Goal: Connect with others: Connect with others

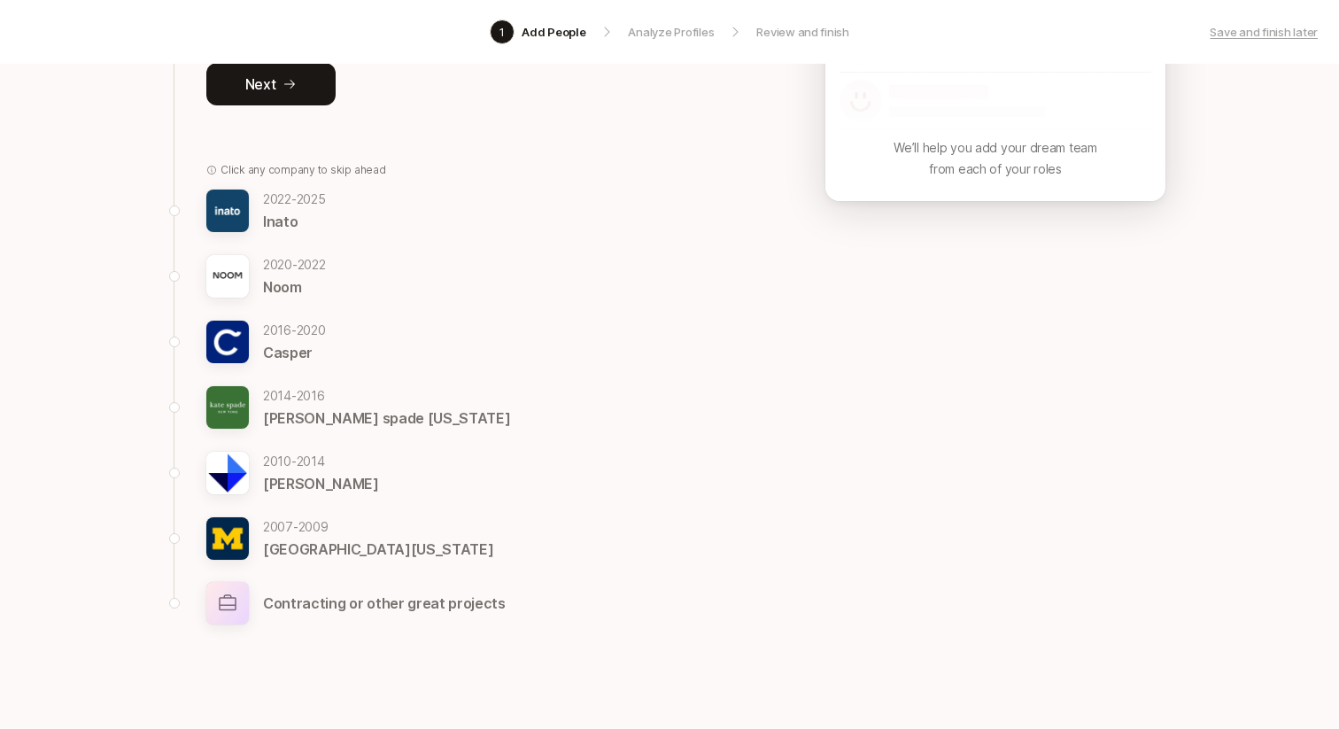
scroll to position [417, 0]
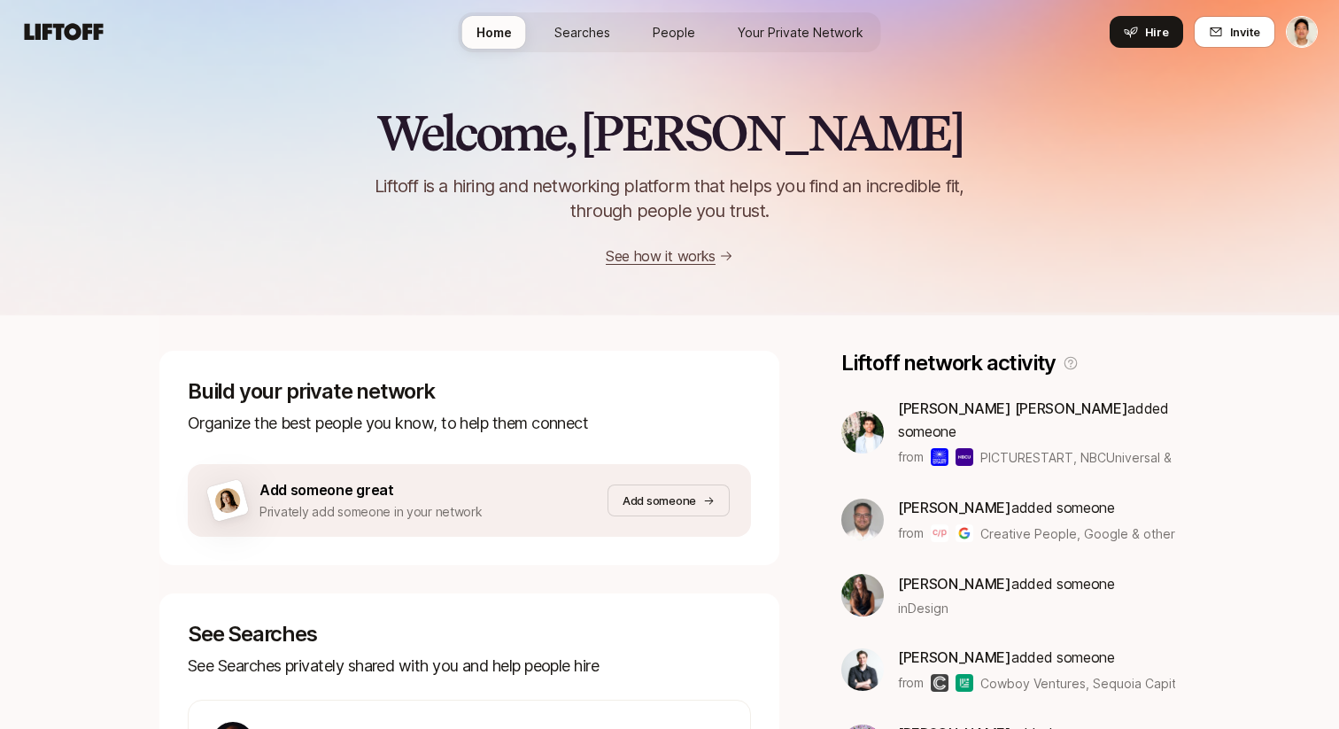
click at [769, 42] on link "Your Private Network" at bounding box center [800, 32] width 154 height 33
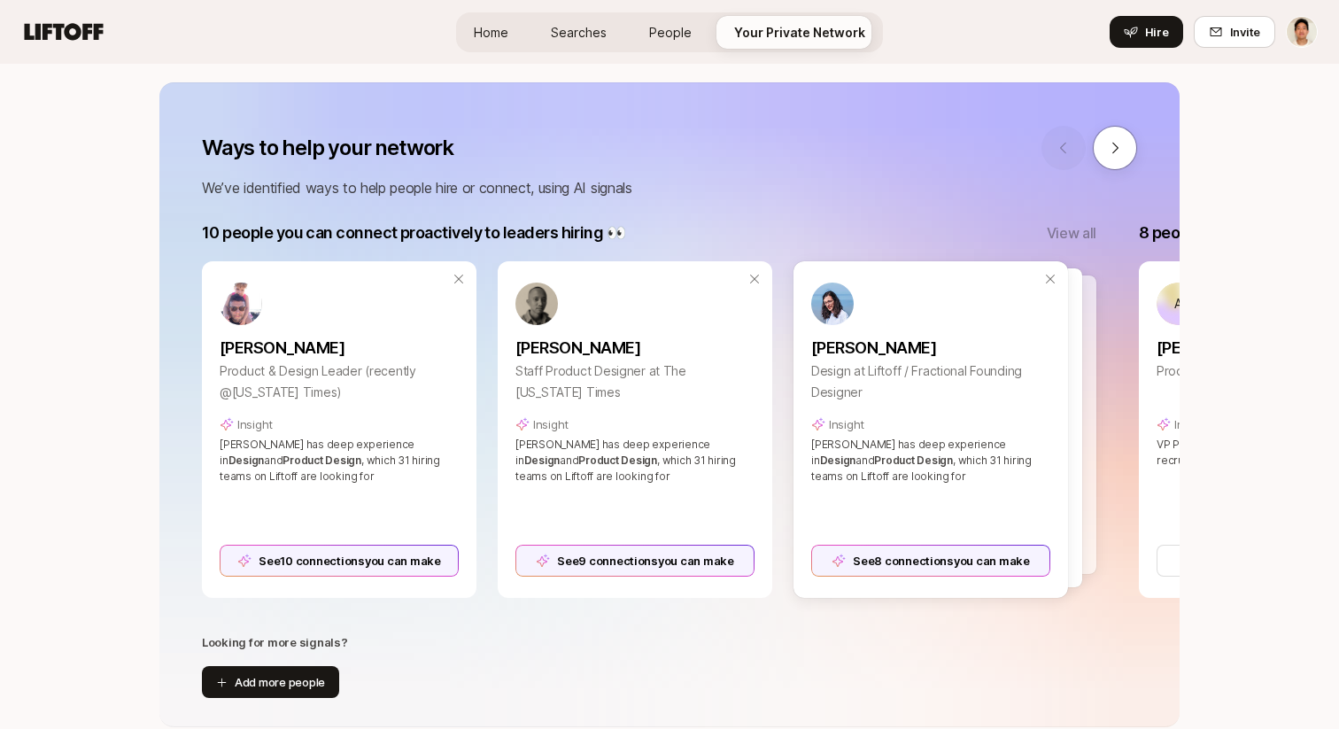
scroll to position [206, 0]
click at [1116, 135] on button at bounding box center [1115, 146] width 44 height 44
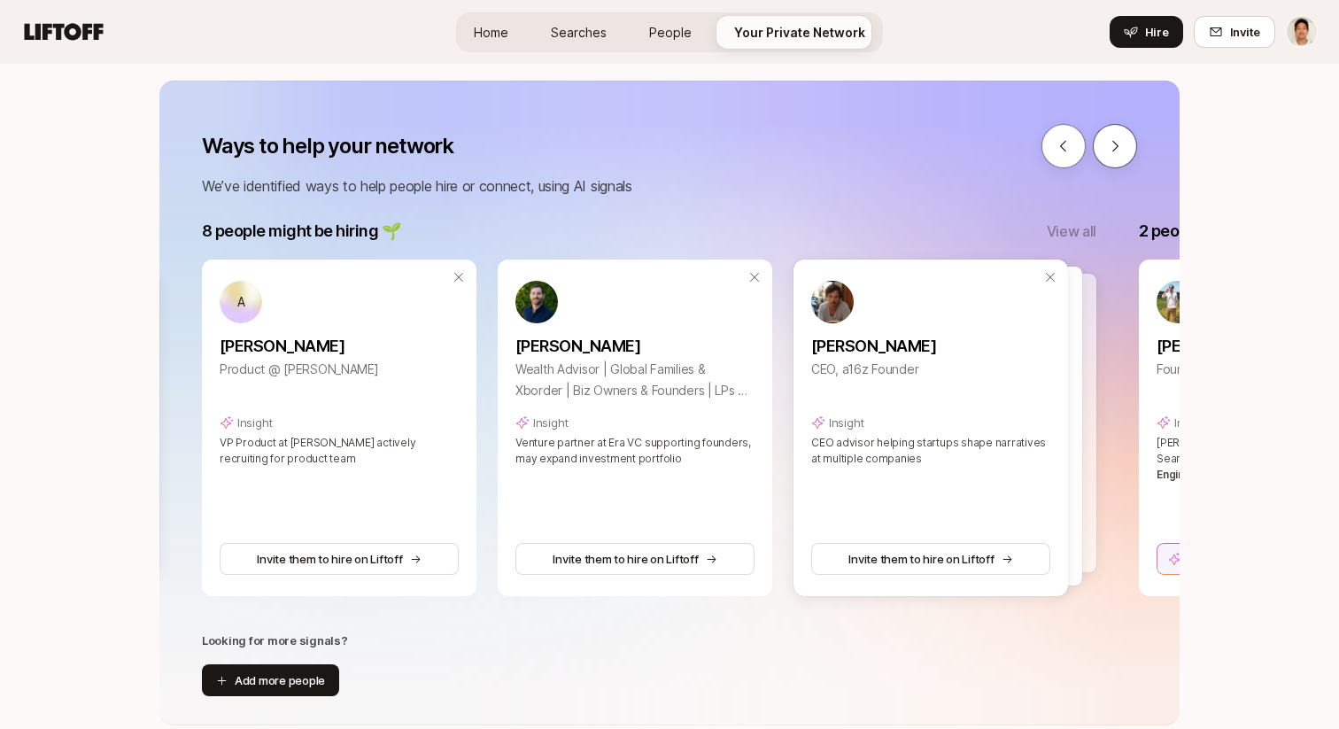
click at [1116, 135] on button at bounding box center [1115, 146] width 44 height 44
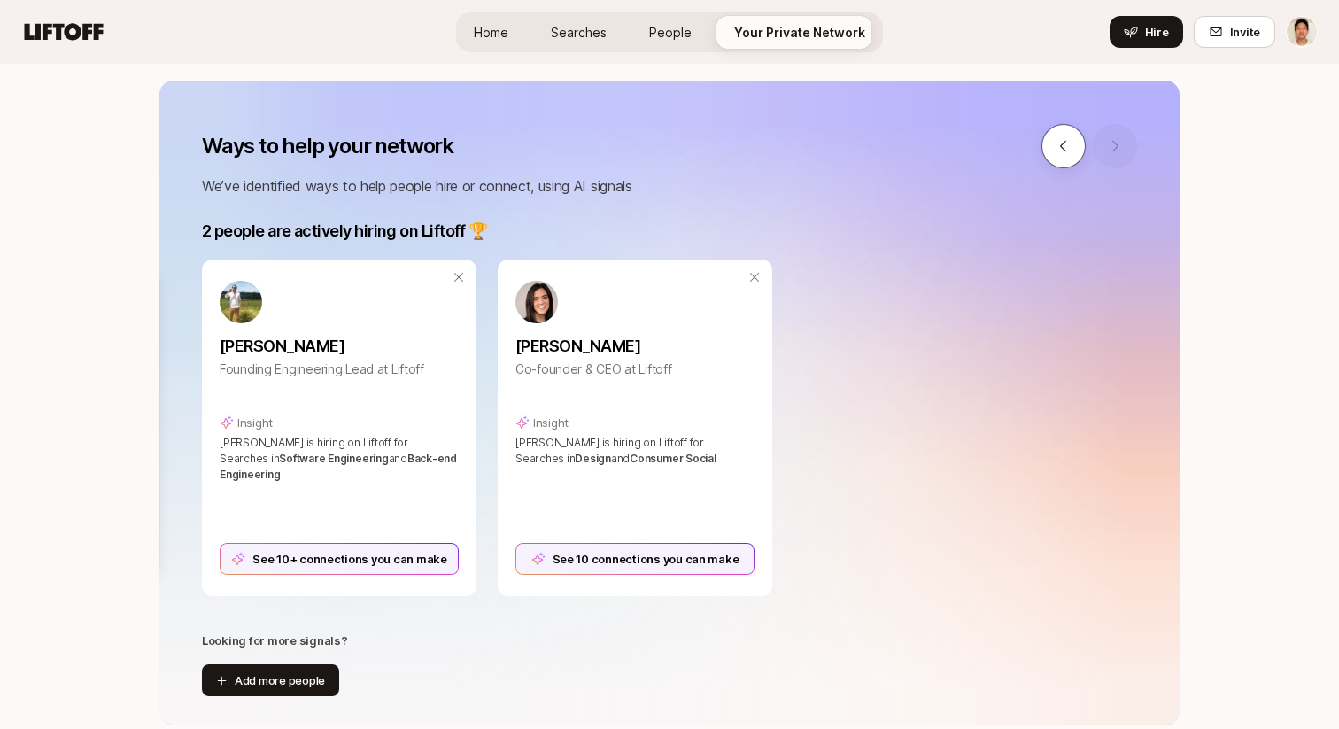
click at [1065, 142] on icon at bounding box center [1063, 146] width 16 height 16
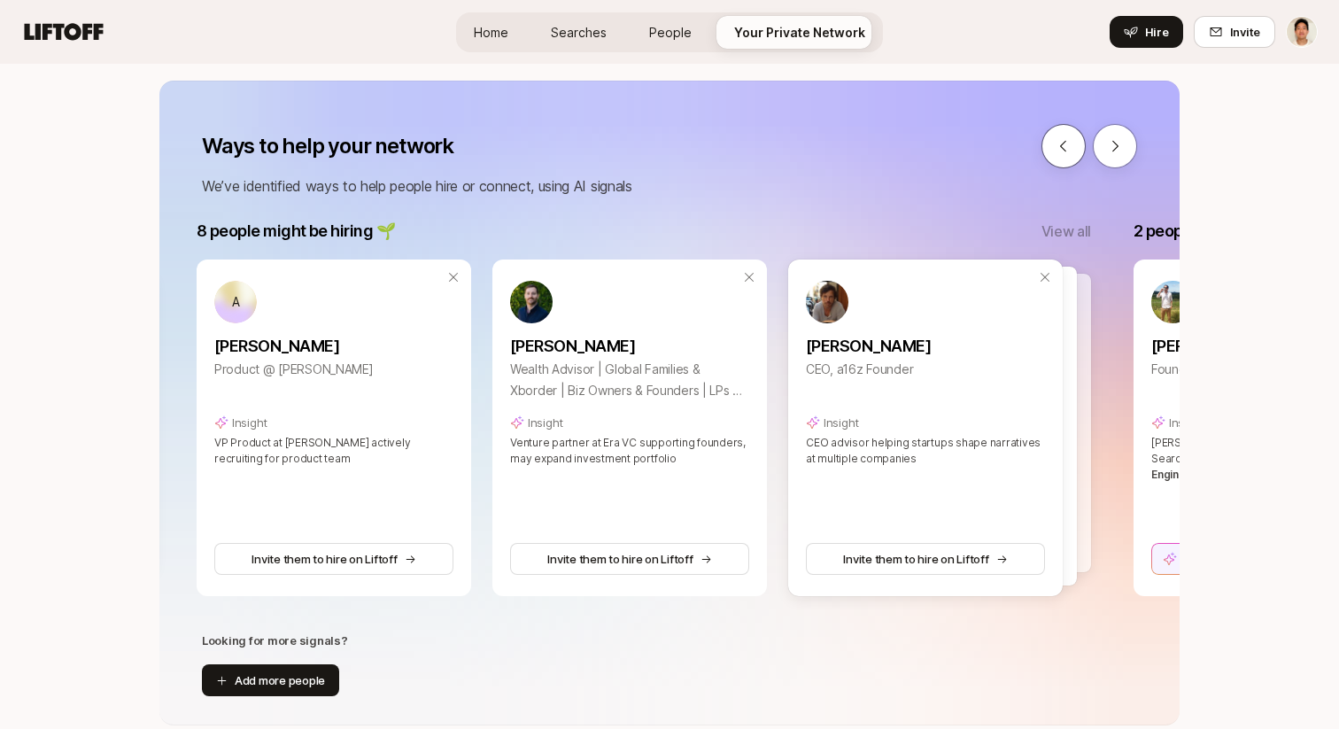
click at [1065, 142] on icon at bounding box center [1063, 146] width 16 height 16
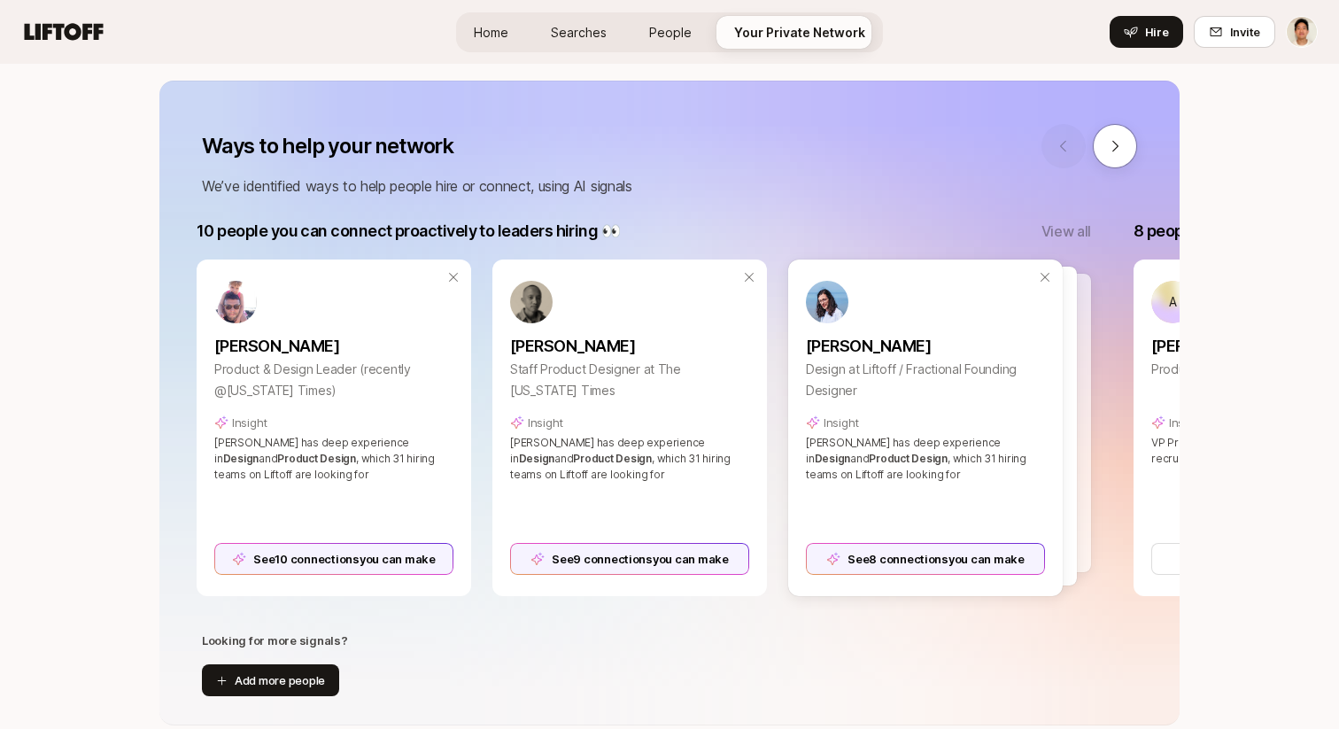
scroll to position [0, 0]
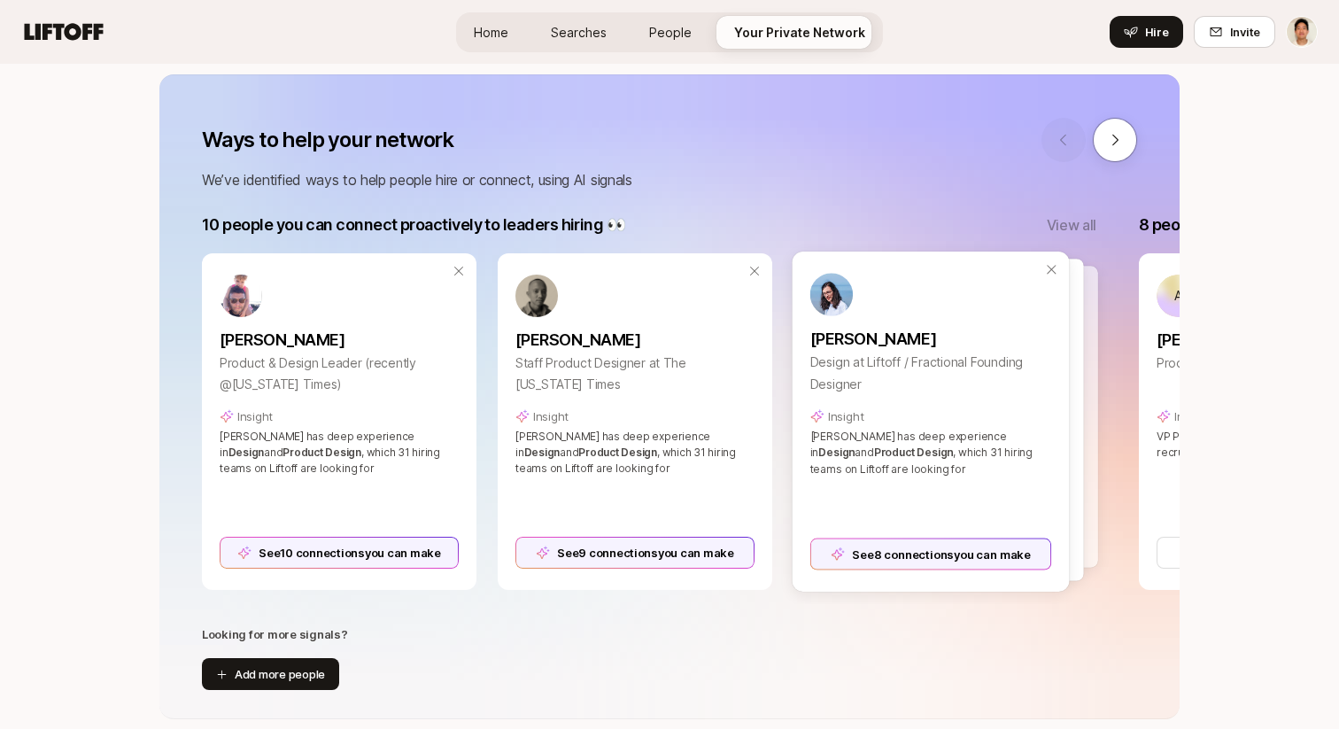
scroll to position [216, 0]
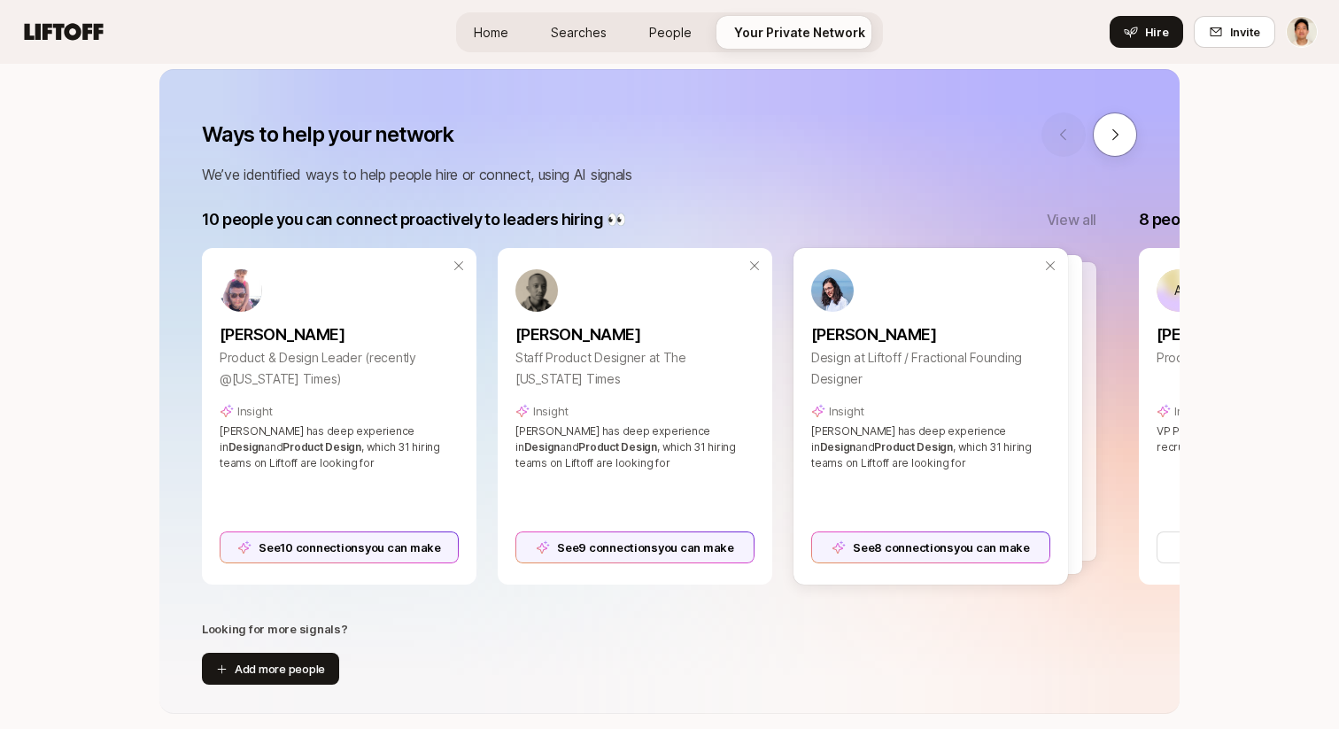
scroll to position [212, 0]
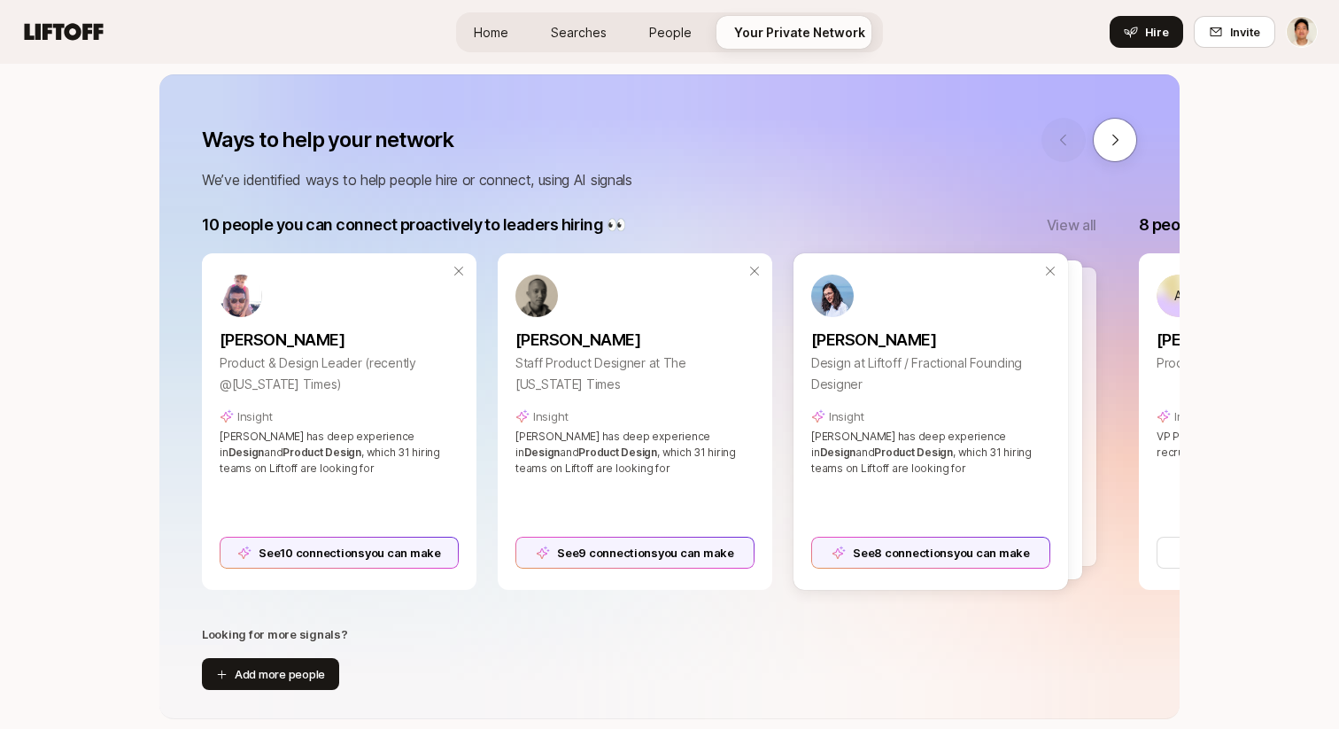
scroll to position [214, 0]
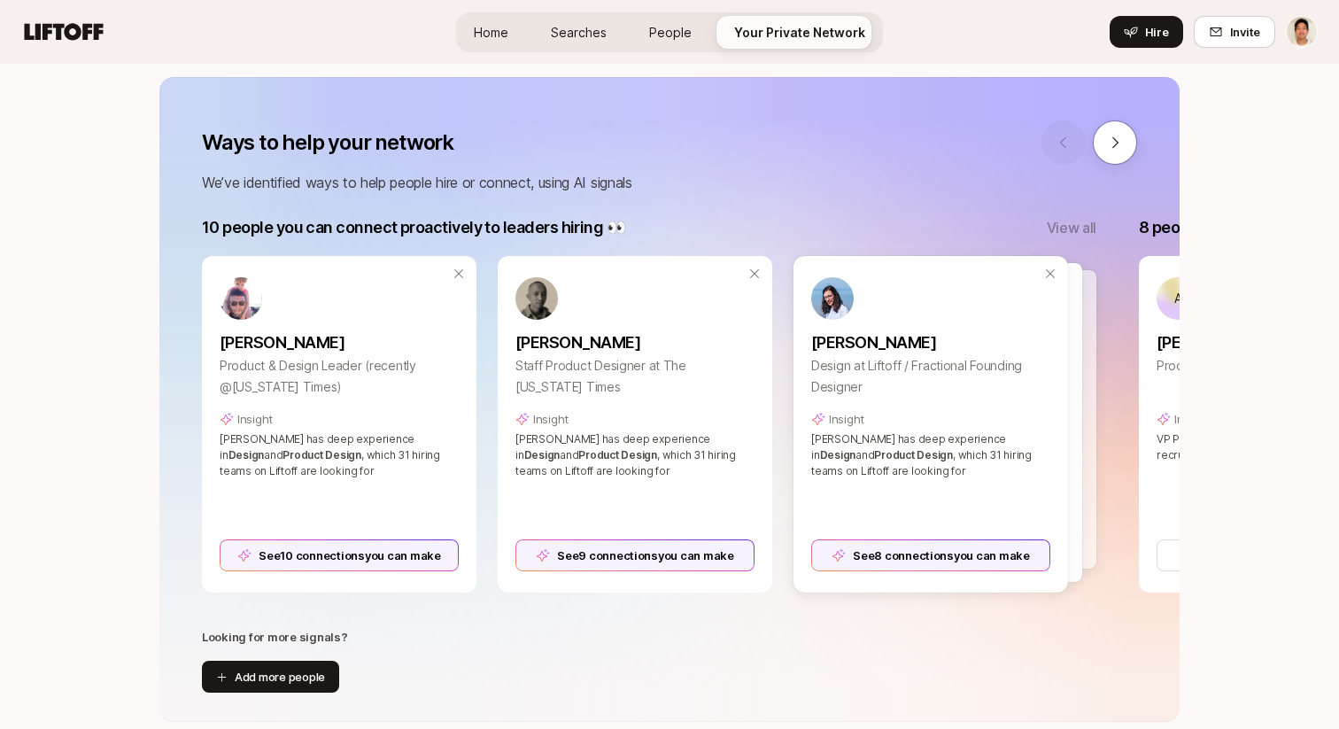
scroll to position [213, 0]
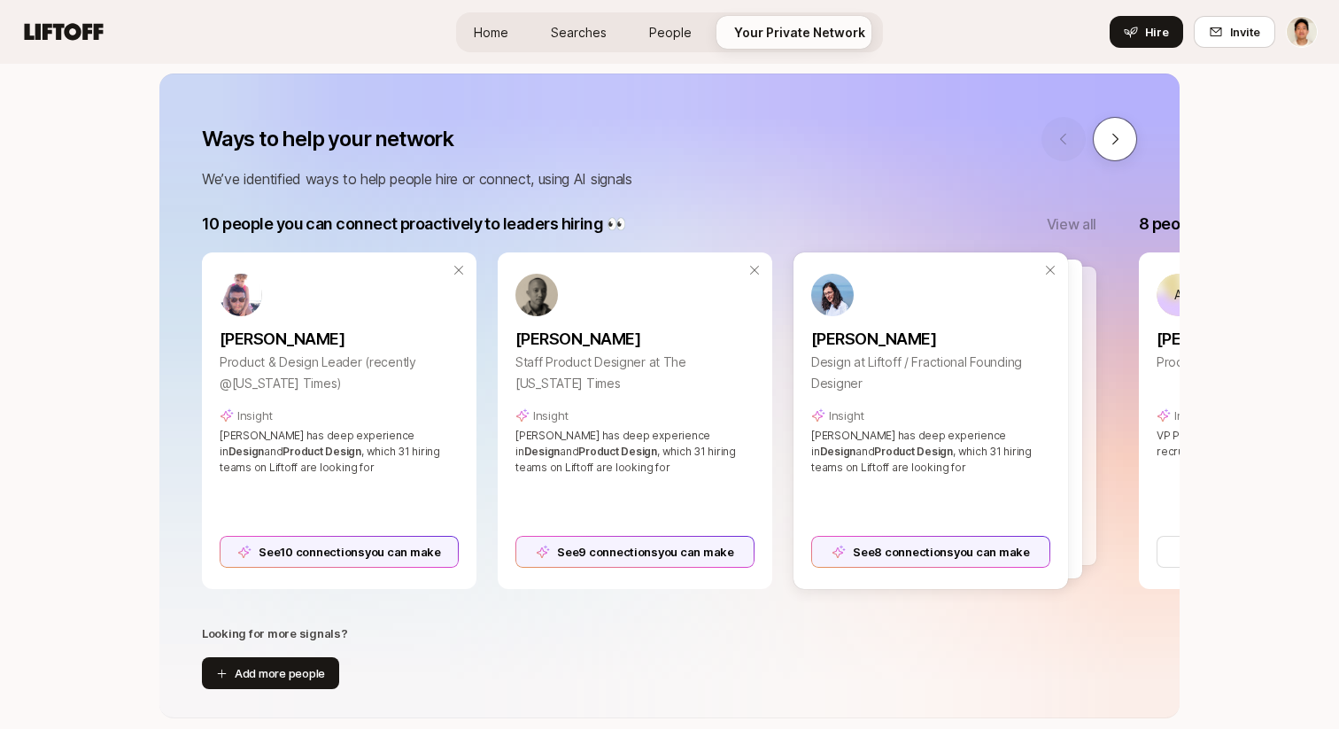
click at [1124, 132] on button at bounding box center [1115, 139] width 44 height 44
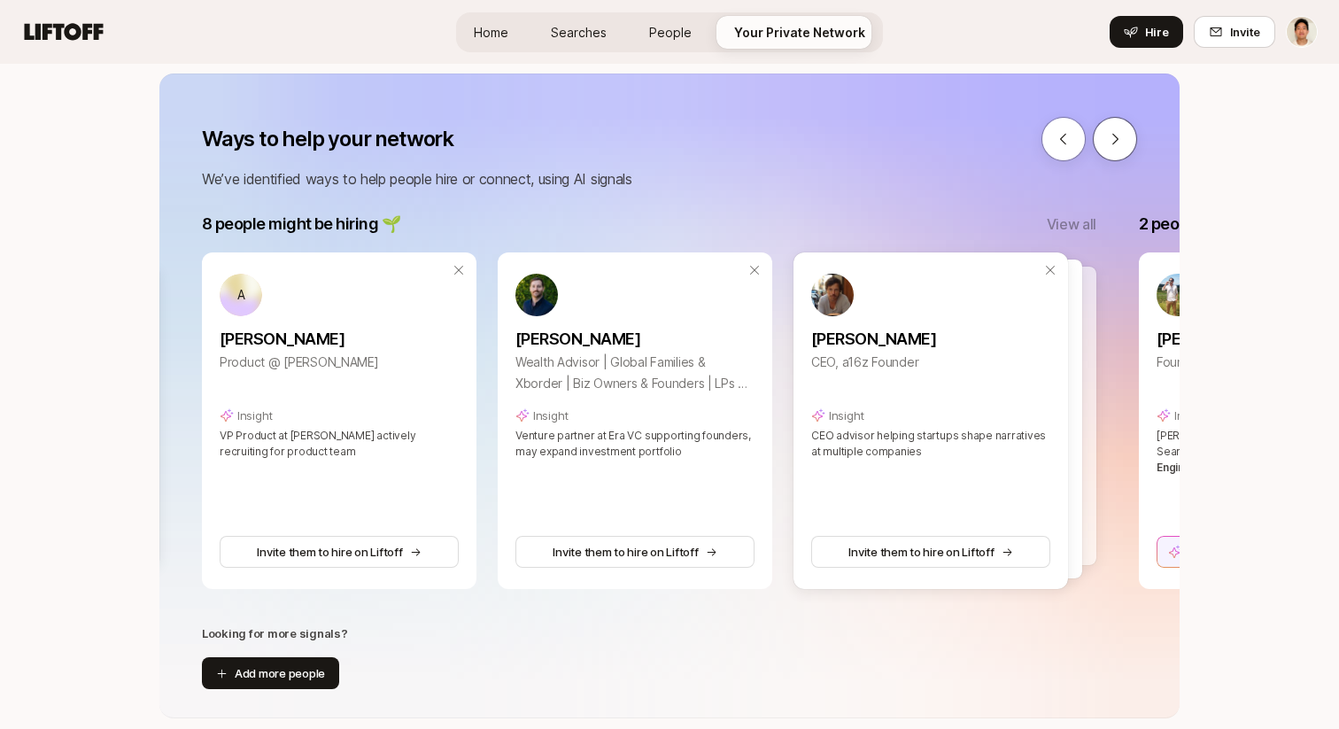
click at [1124, 132] on button at bounding box center [1115, 139] width 44 height 44
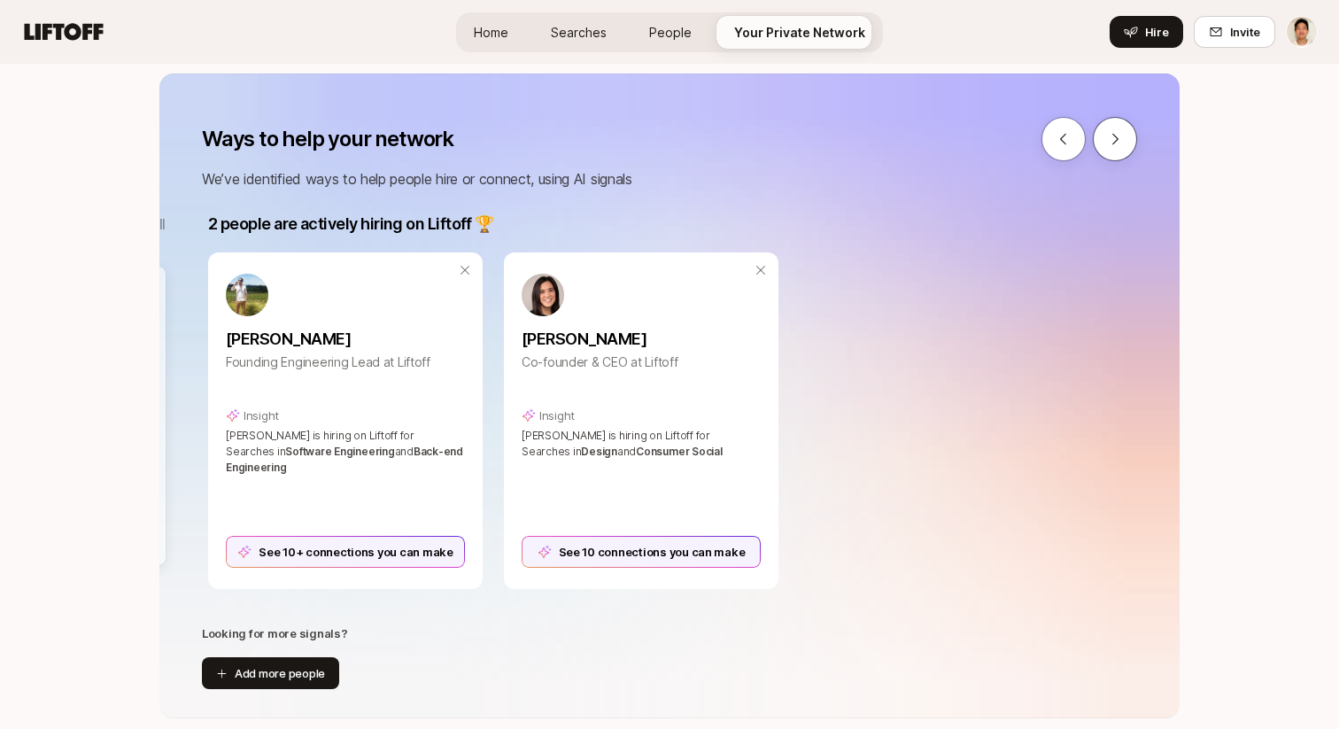
scroll to position [0, 1873]
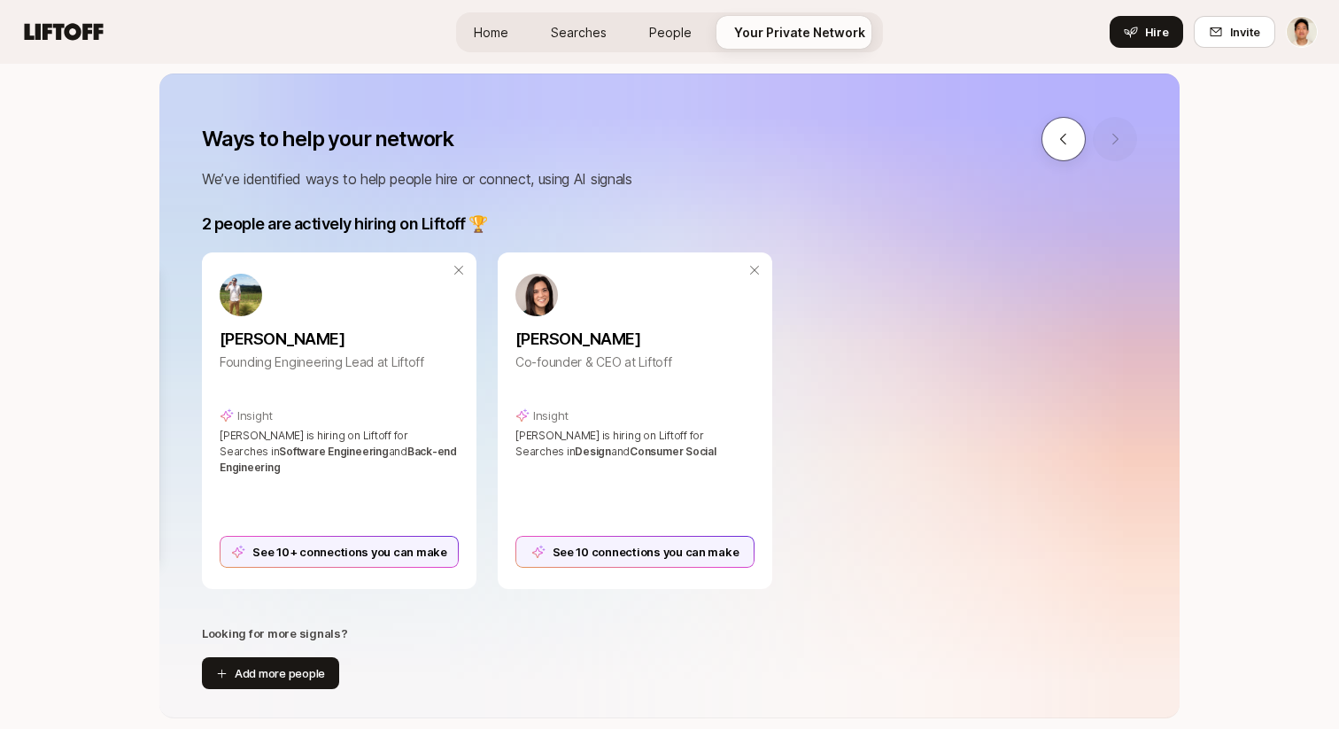
click at [1058, 136] on icon at bounding box center [1063, 139] width 16 height 16
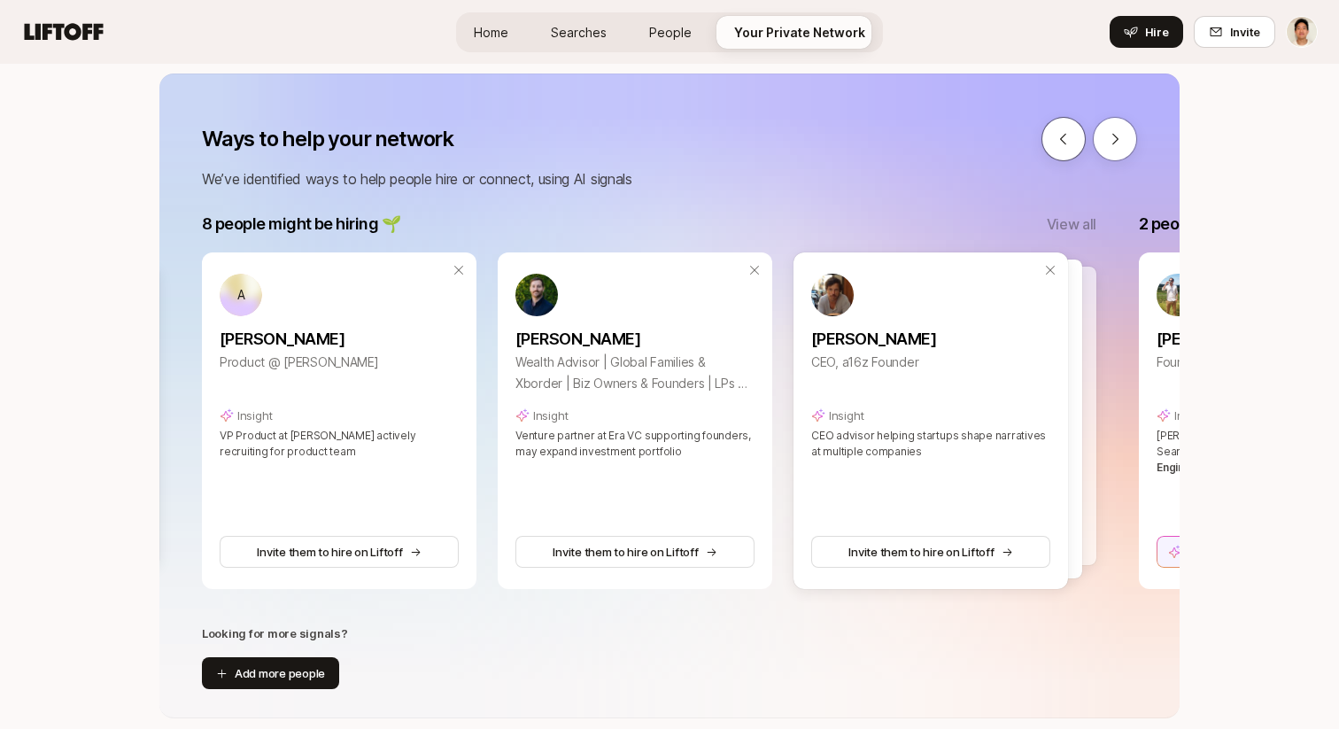
click at [1058, 136] on icon at bounding box center [1063, 139] width 16 height 16
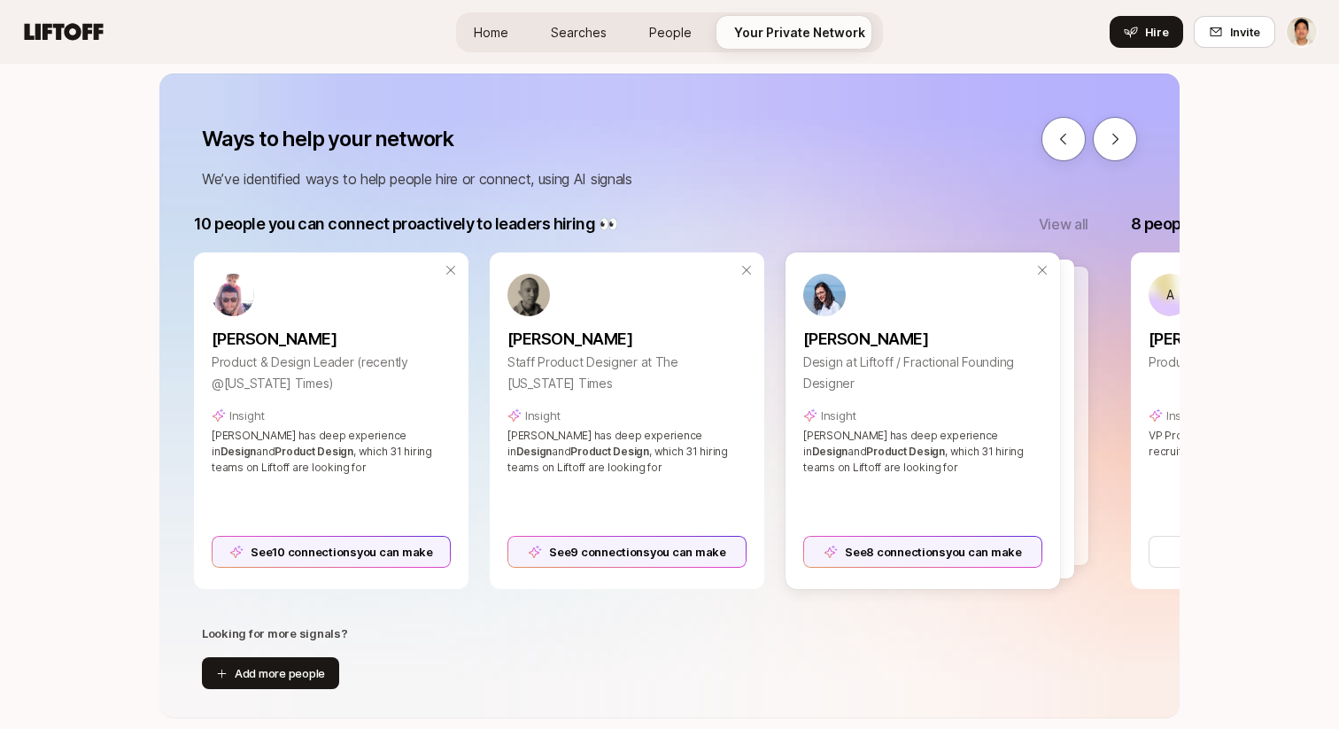
scroll to position [0, 0]
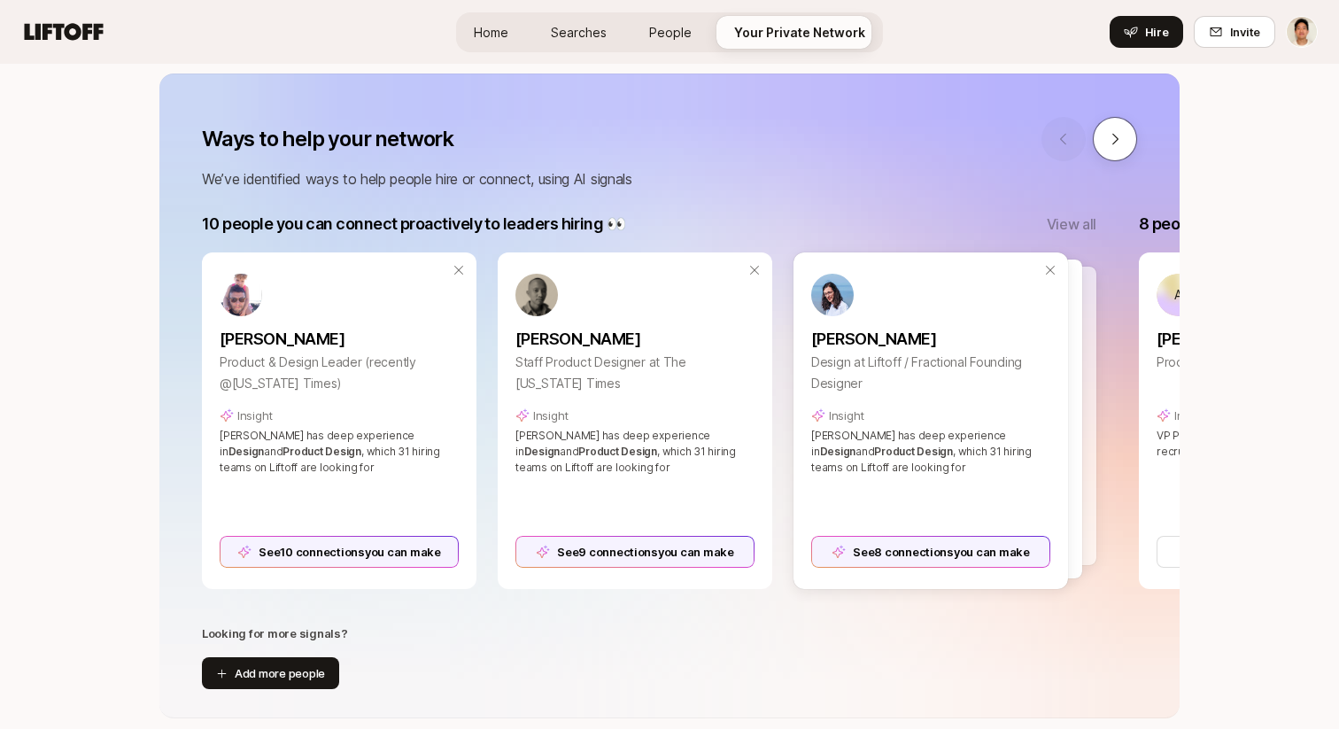
click at [1116, 138] on icon at bounding box center [1115, 139] width 6 height 11
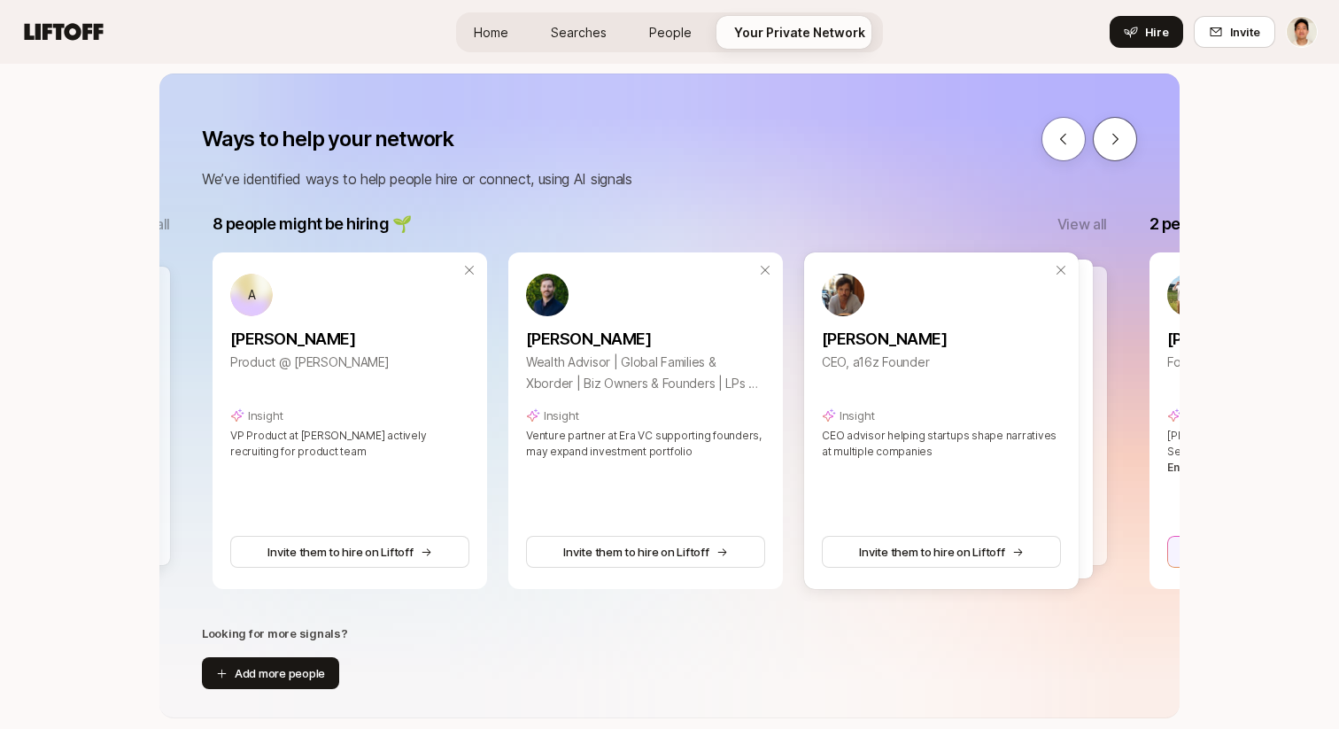
scroll to position [0, 937]
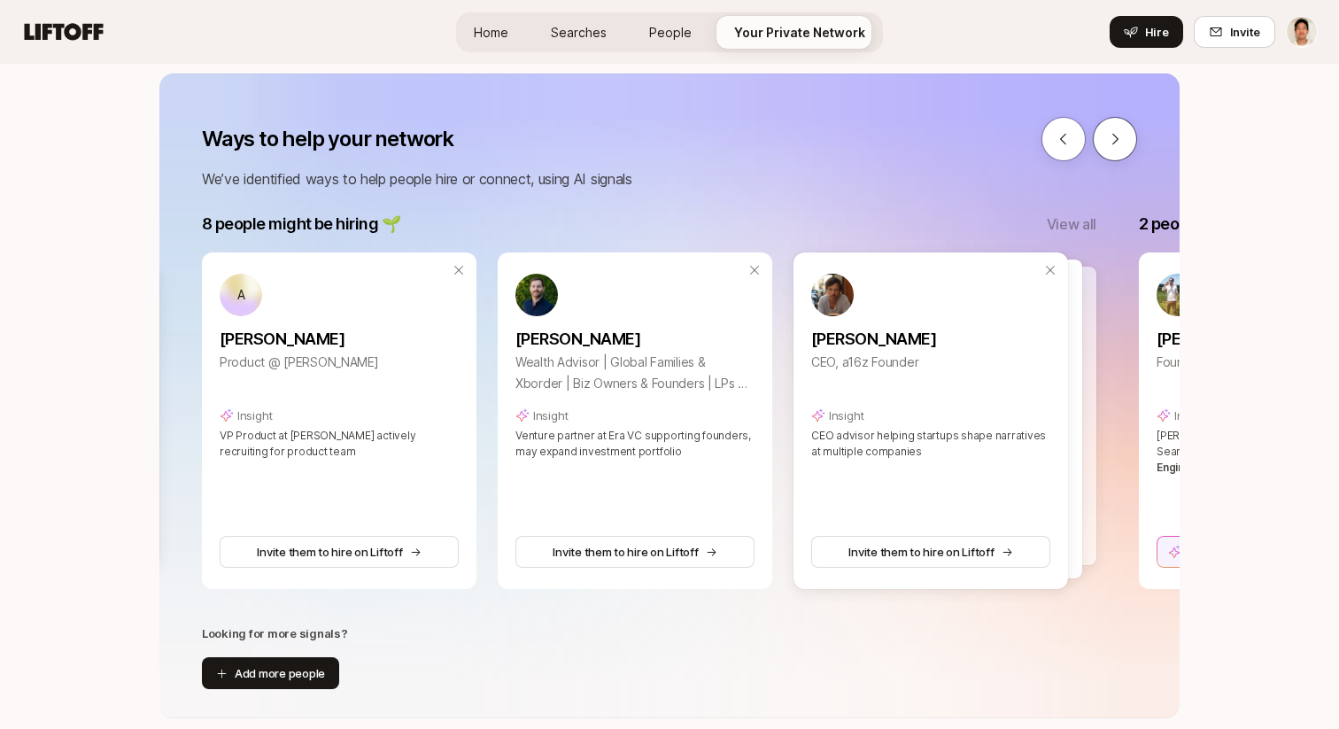
click at [1116, 138] on icon at bounding box center [1115, 139] width 6 height 11
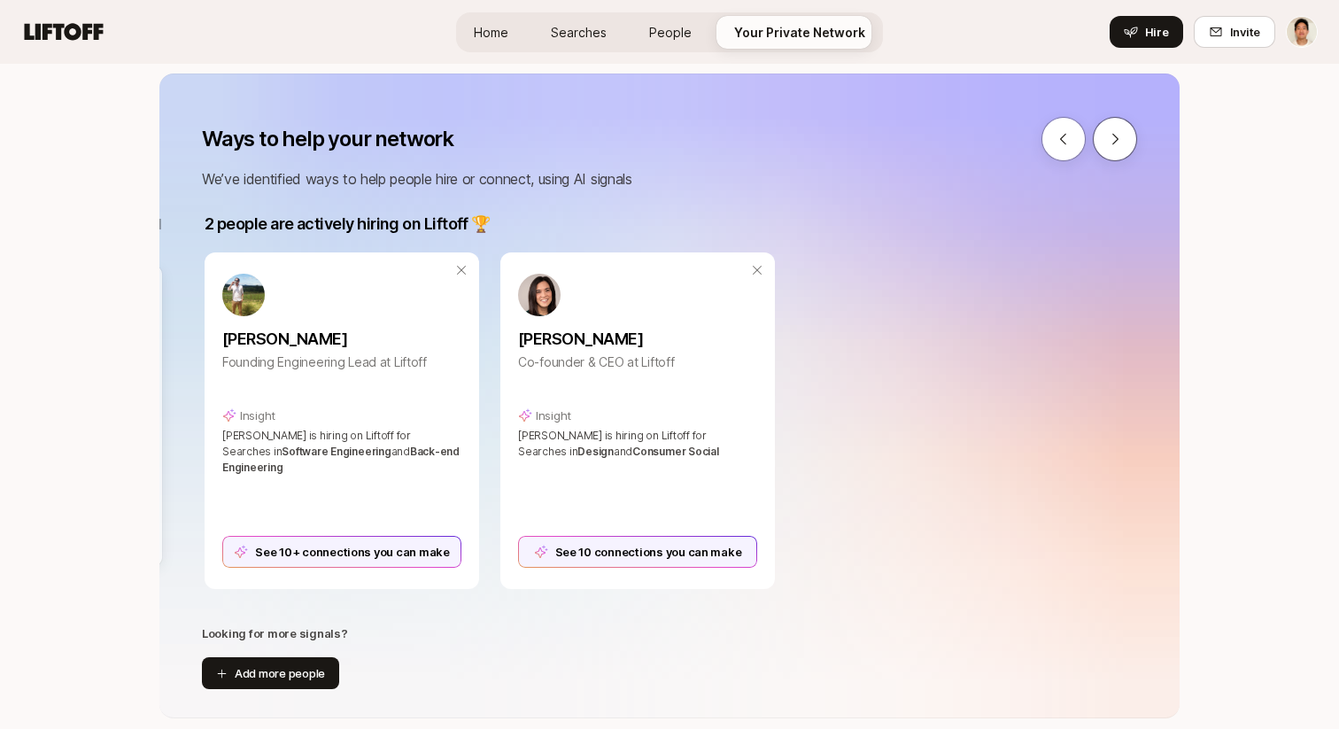
scroll to position [0, 1873]
click at [1066, 141] on icon at bounding box center [1063, 139] width 16 height 16
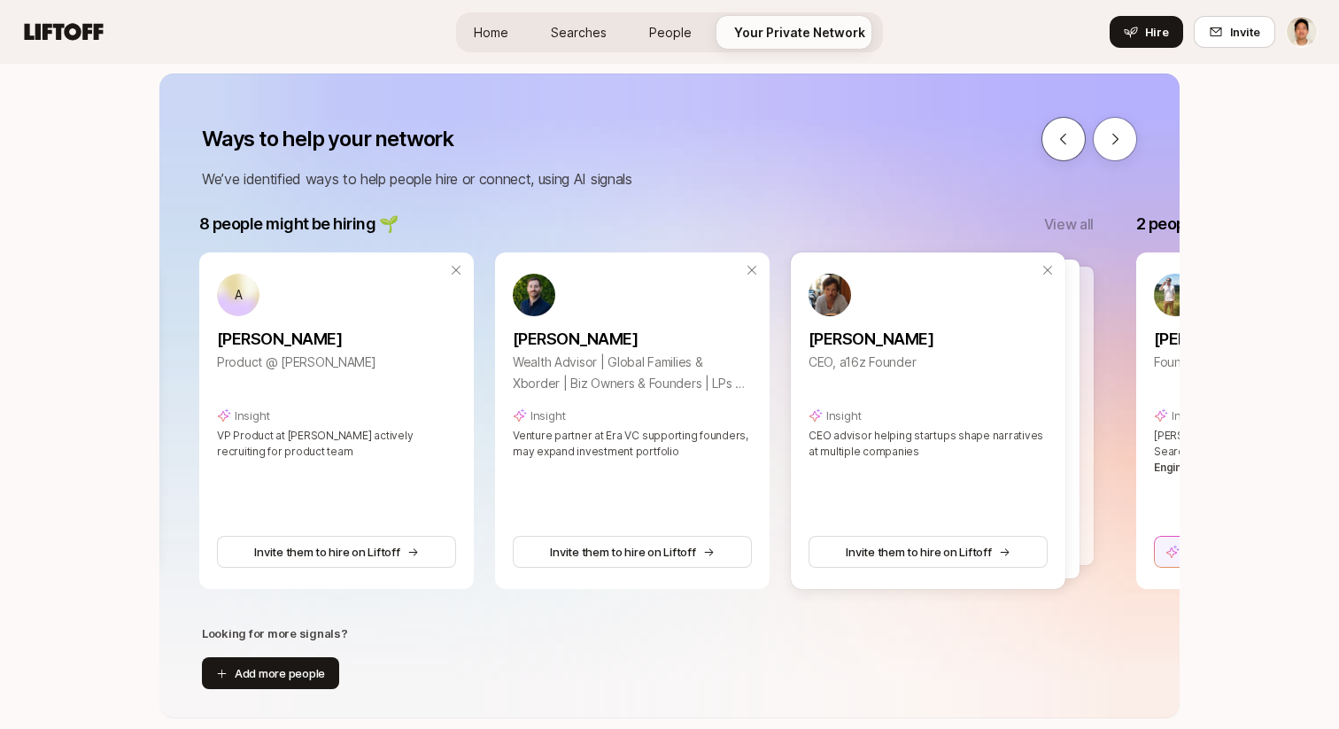
click at [1066, 141] on icon at bounding box center [1063, 139] width 16 height 16
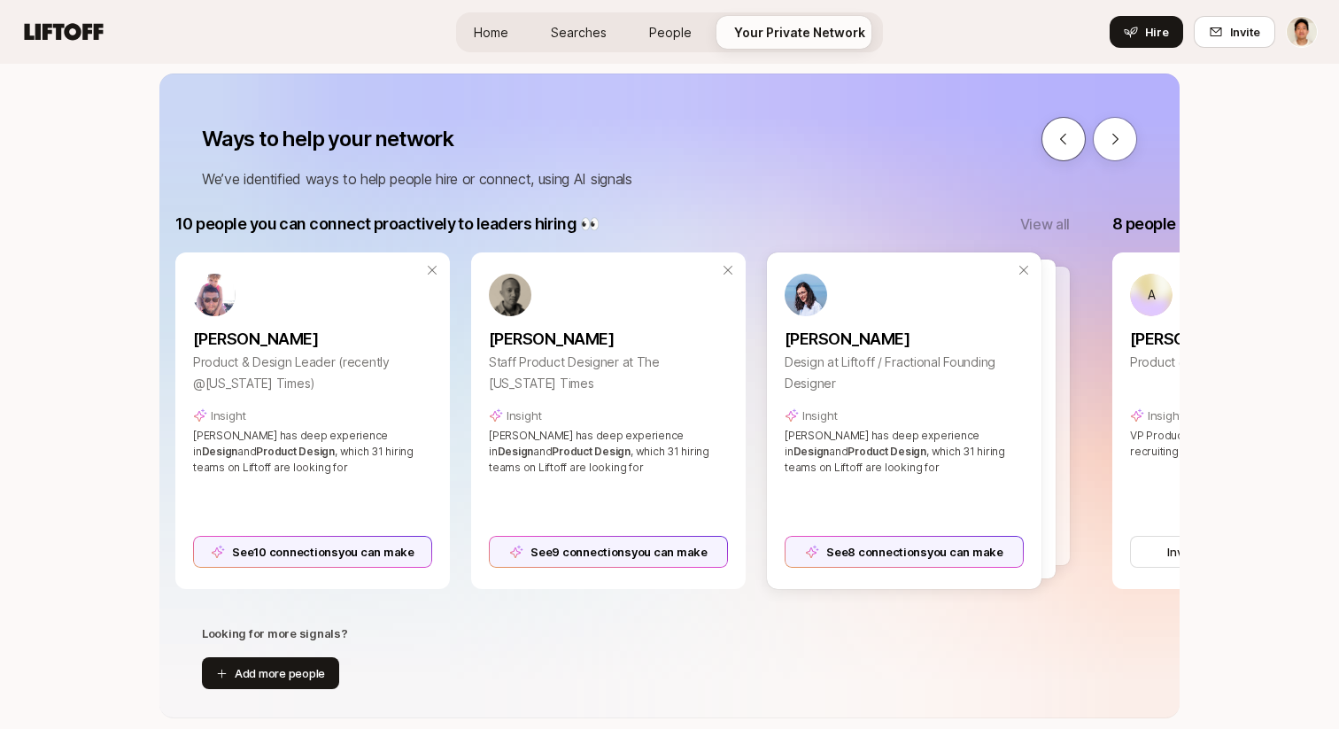
scroll to position [0, 0]
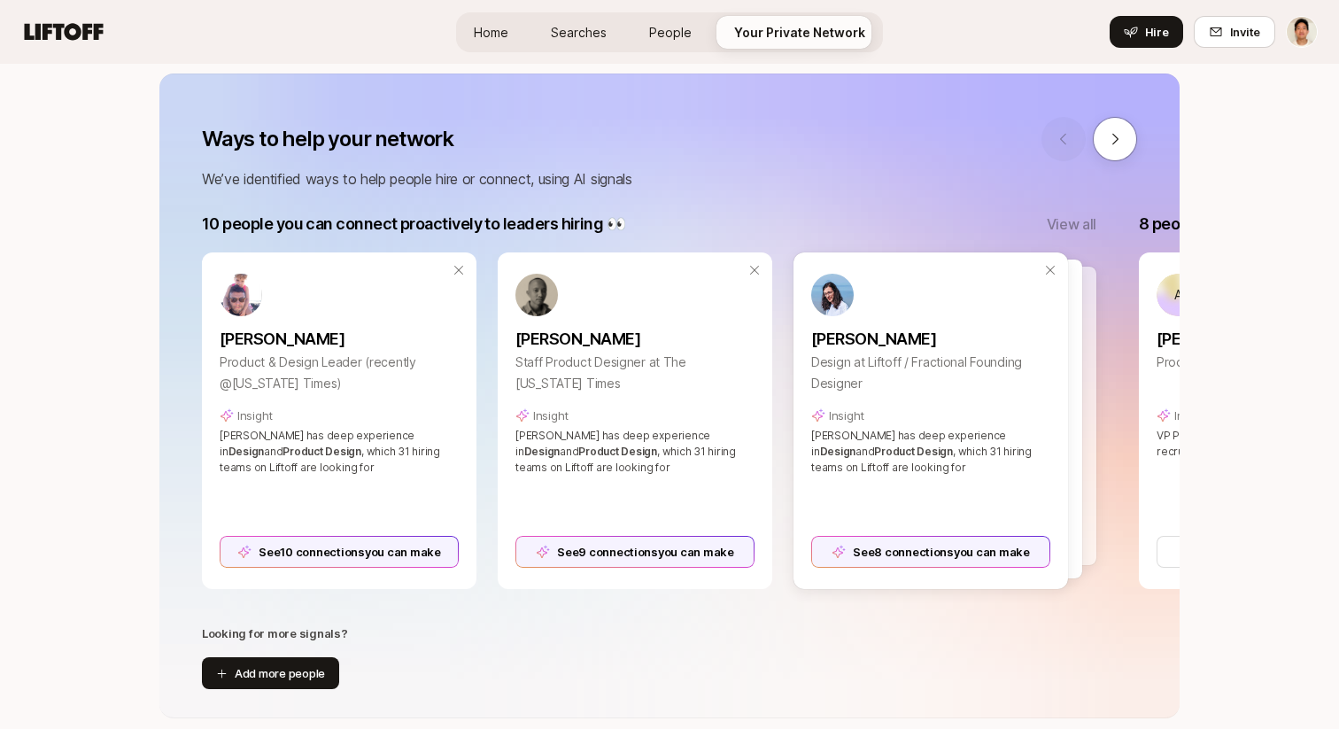
click at [1071, 229] on p "View all" at bounding box center [1072, 223] width 50 height 23
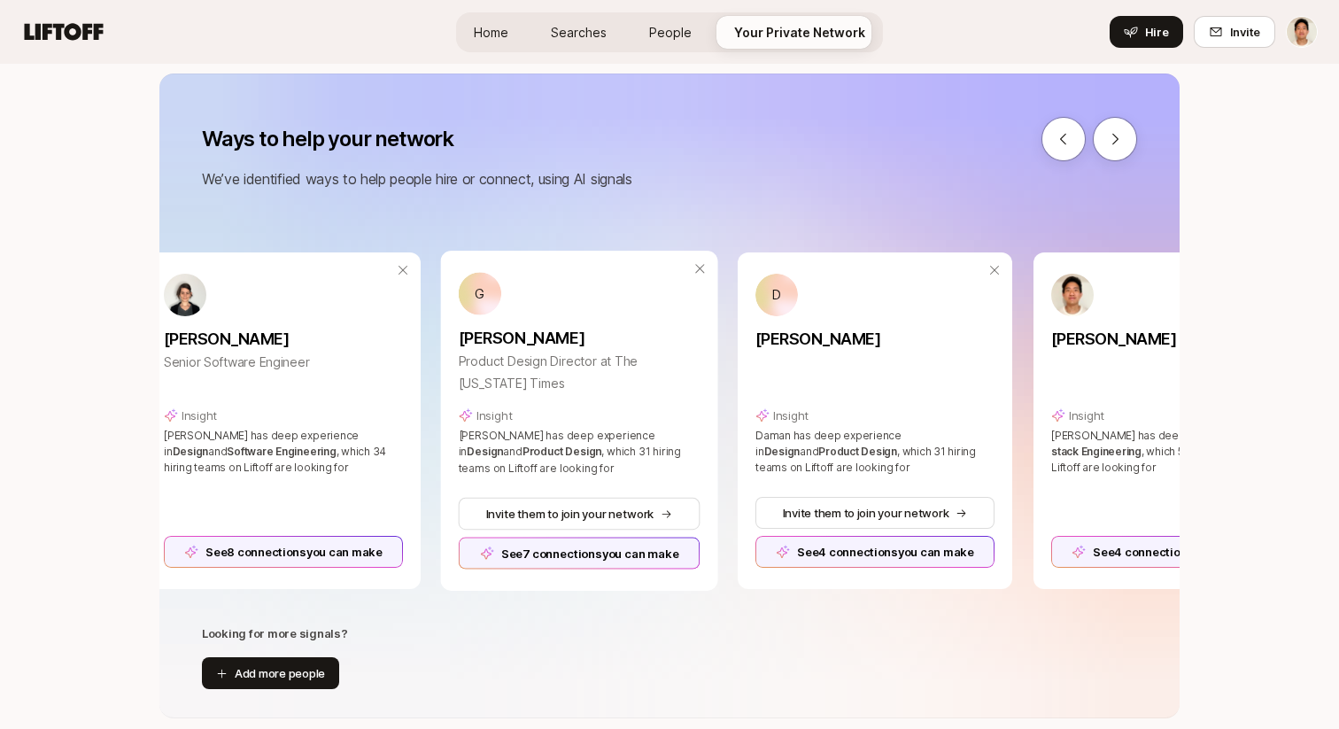
scroll to position [0, 1241]
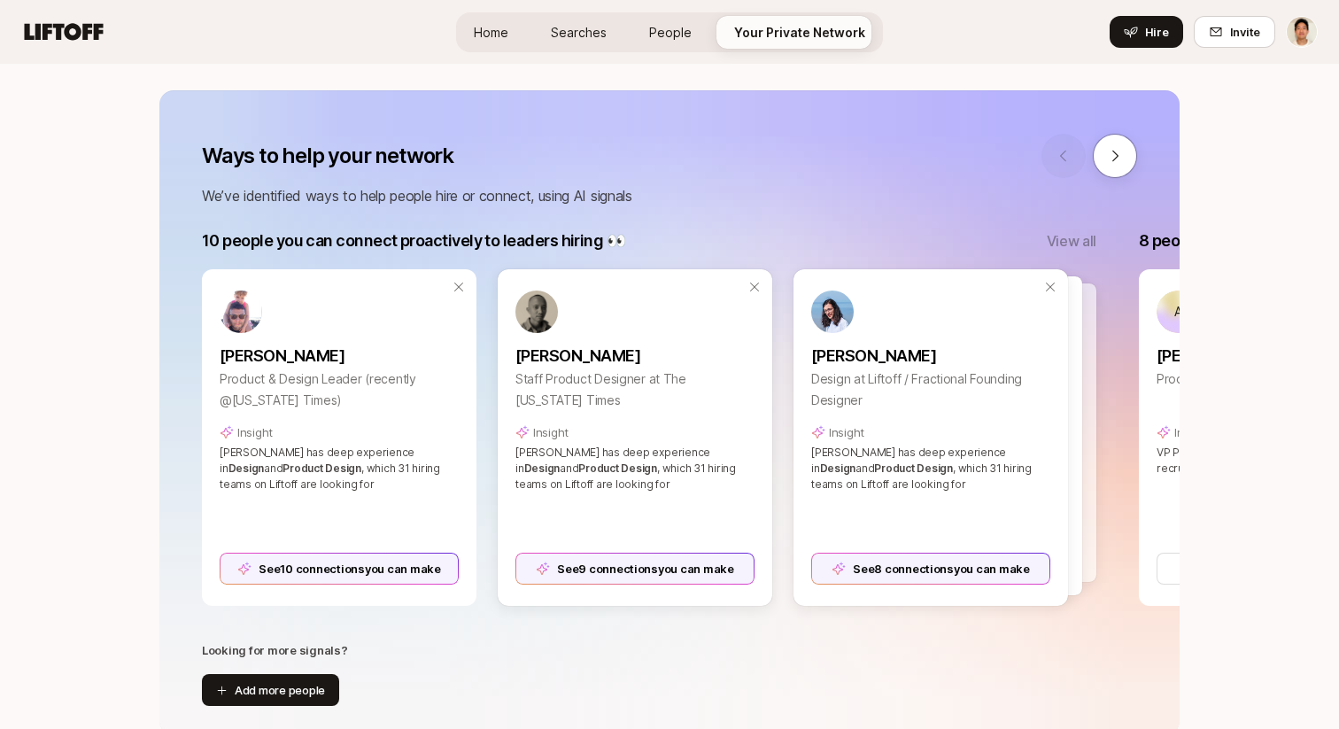
scroll to position [209, 0]
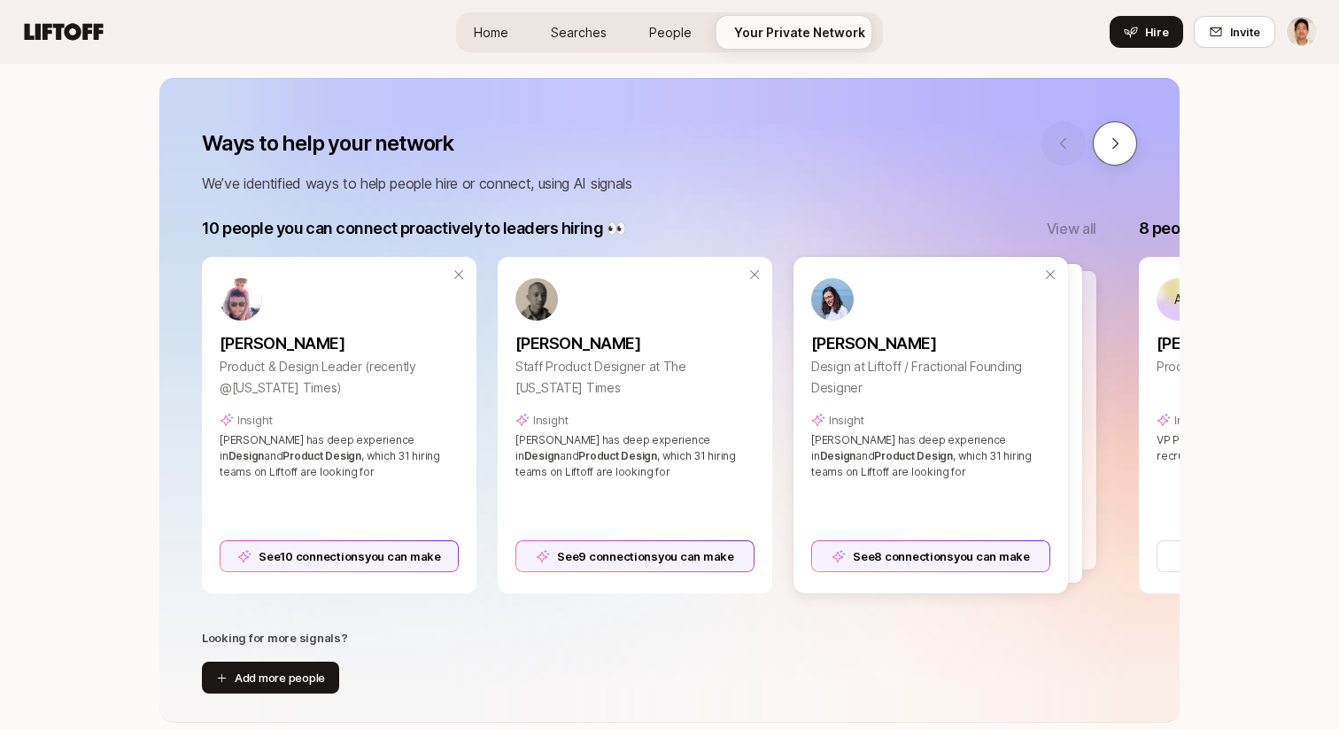
click at [1118, 141] on icon at bounding box center [1115, 143] width 16 height 16
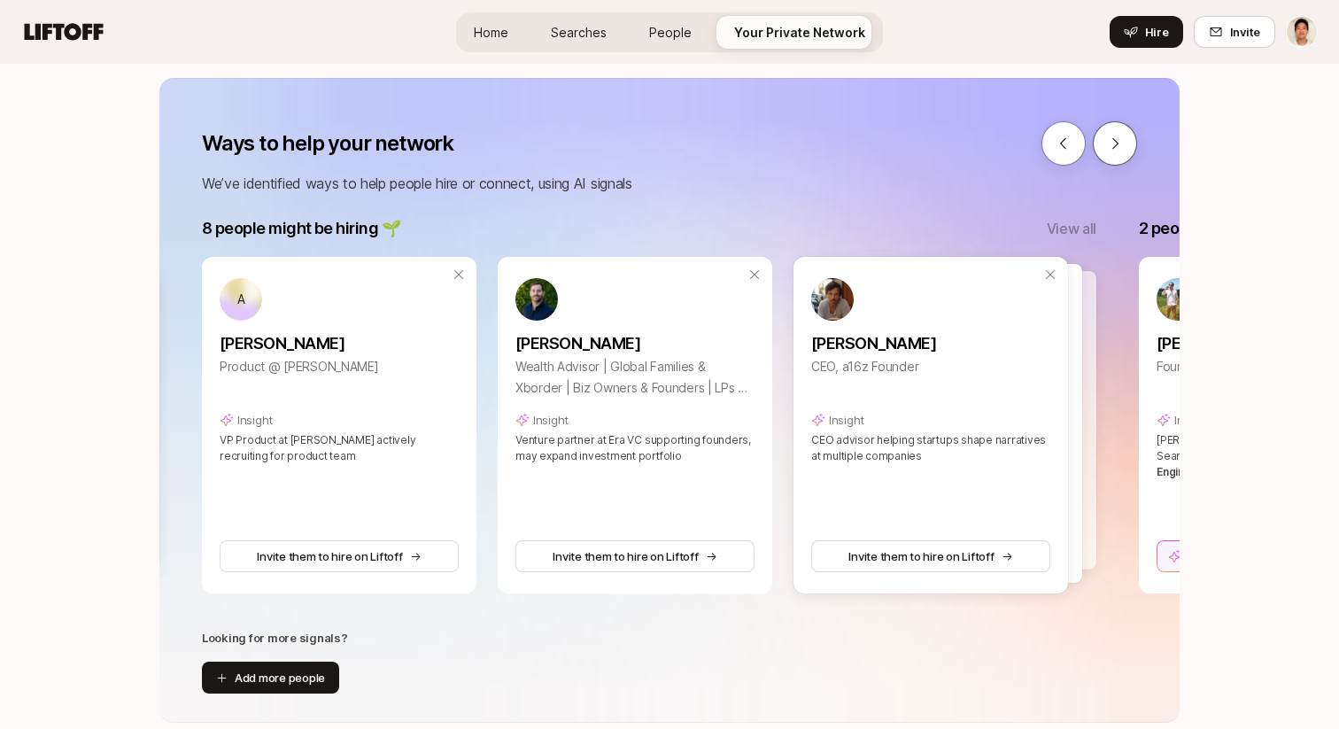
click at [1118, 141] on icon at bounding box center [1115, 143] width 16 height 16
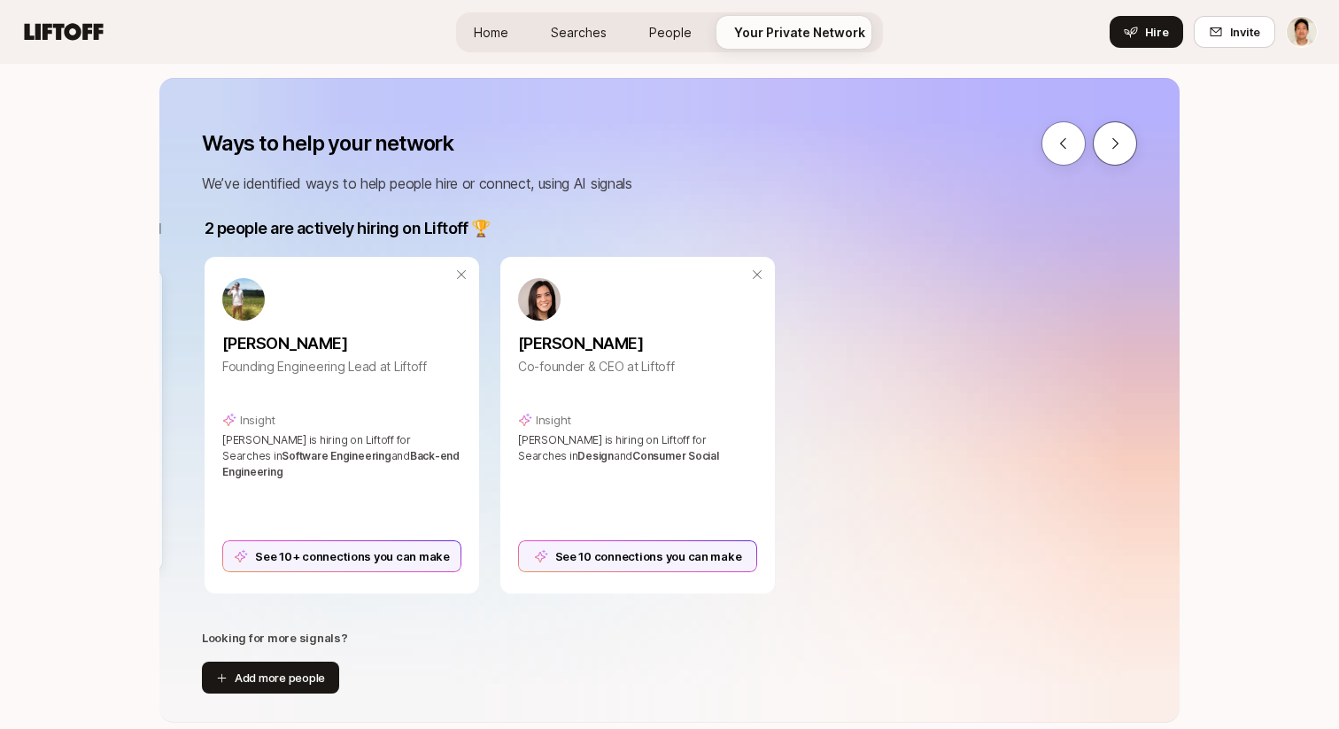
scroll to position [0, 1873]
click at [1065, 136] on icon at bounding box center [1063, 143] width 16 height 16
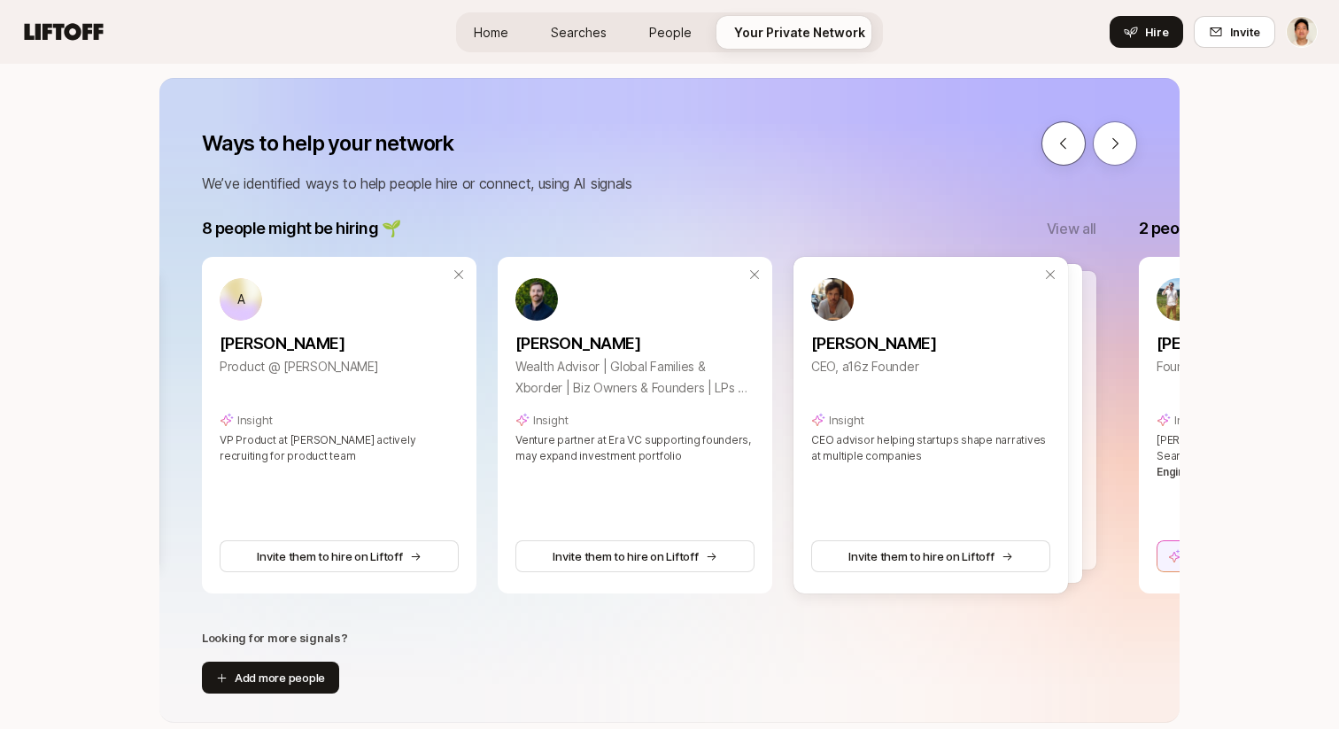
click at [1065, 136] on icon at bounding box center [1063, 143] width 16 height 16
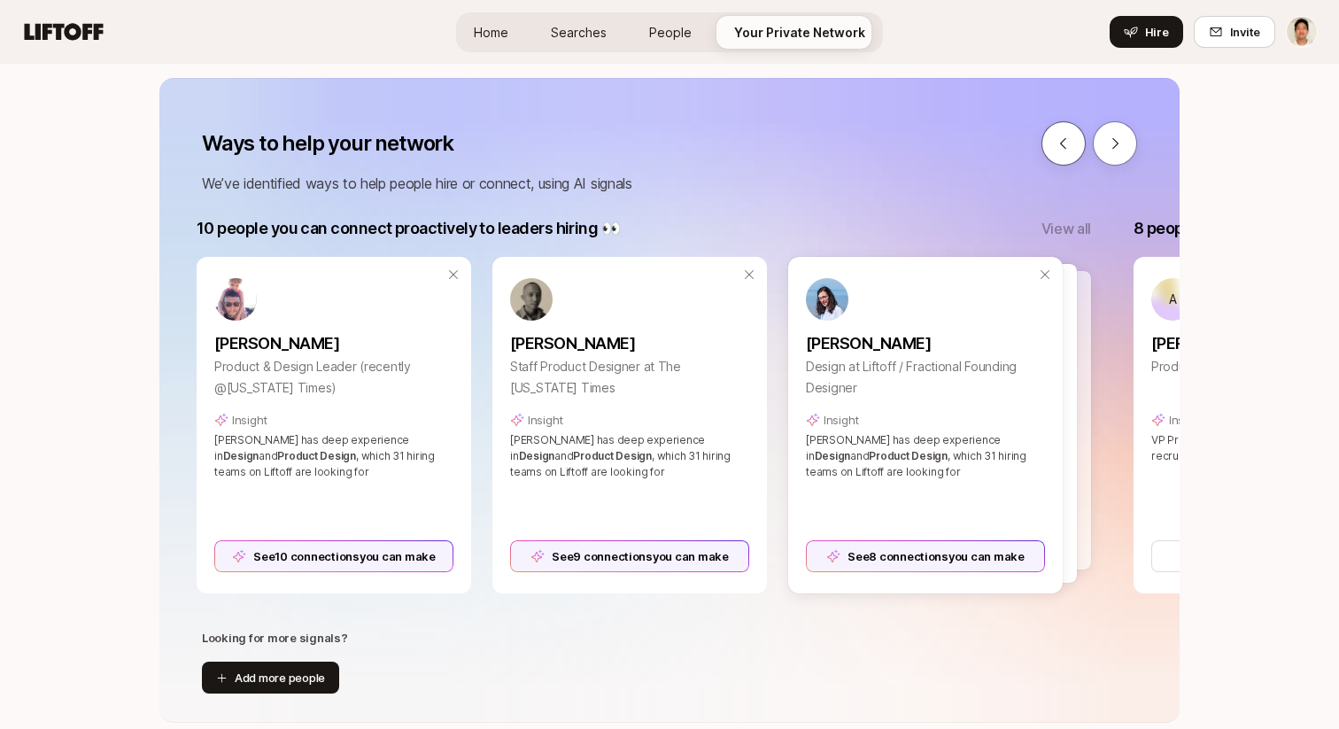
scroll to position [0, 0]
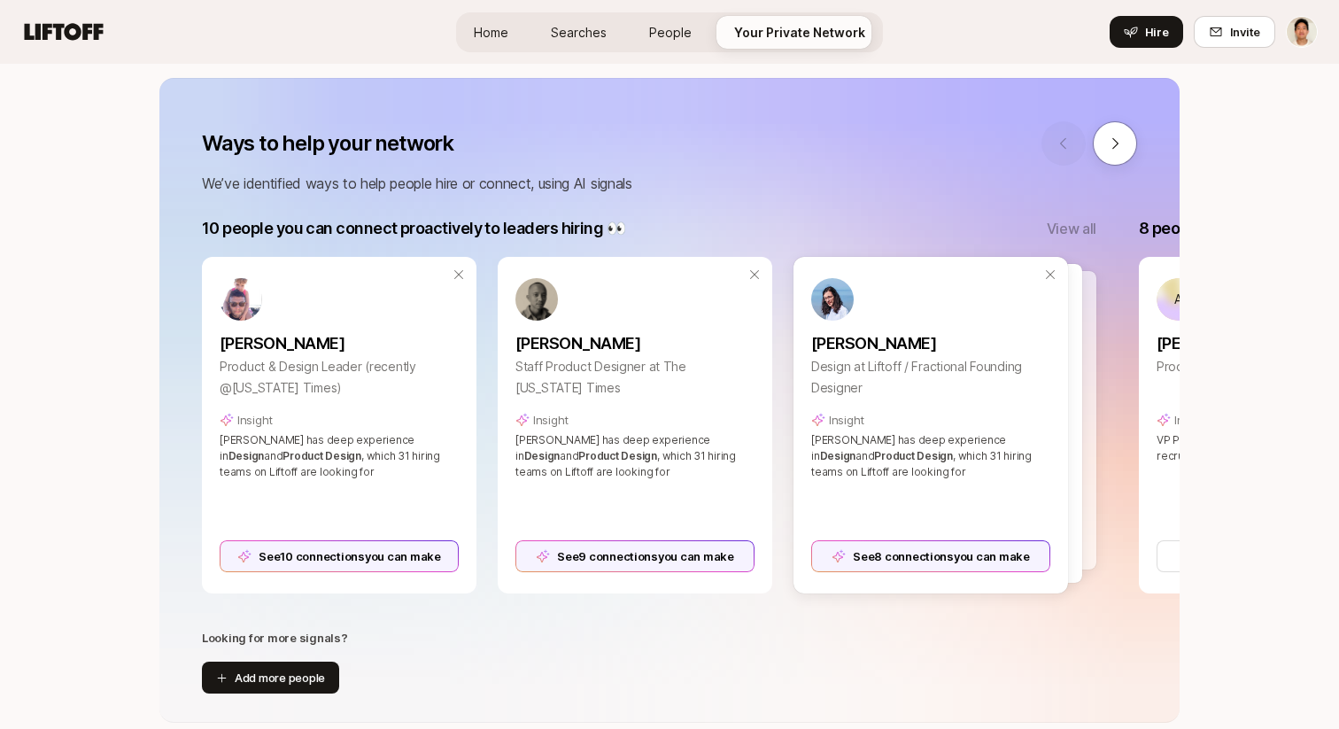
click at [1083, 225] on p "View all" at bounding box center [1072, 228] width 50 height 23
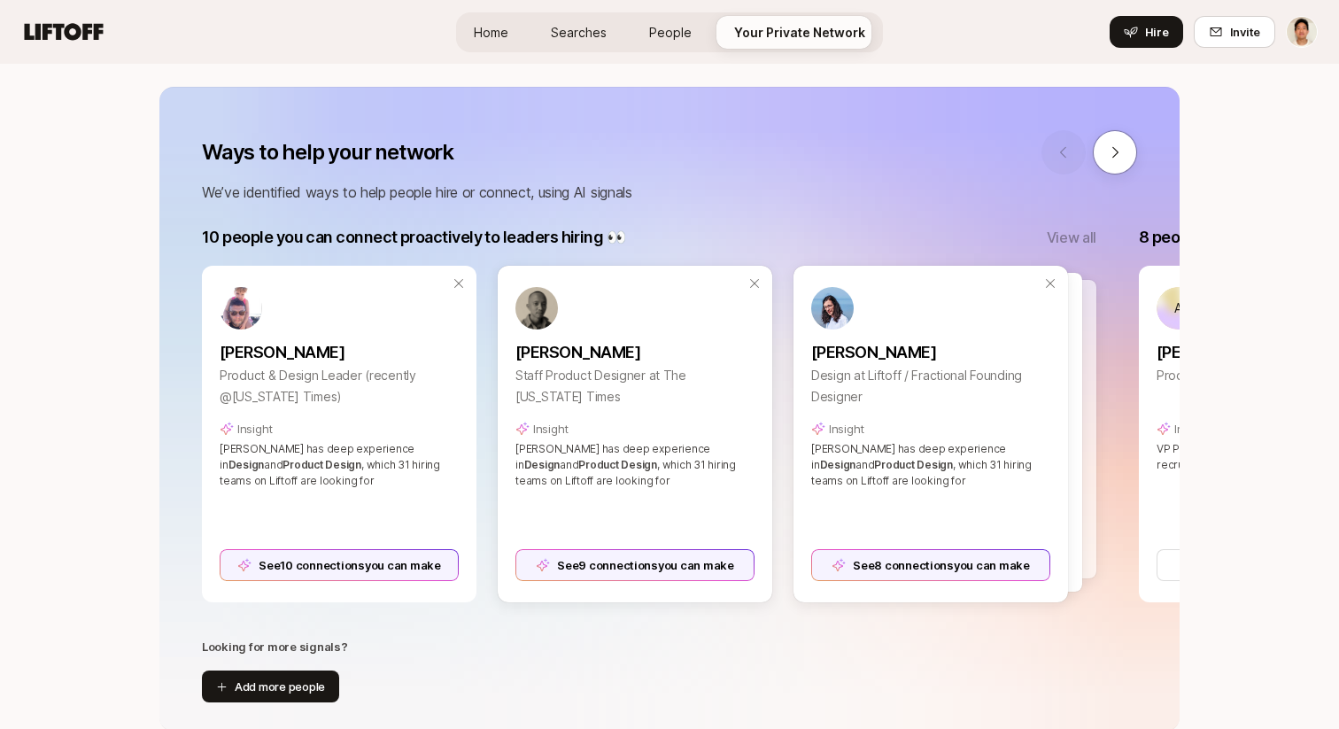
scroll to position [206, 0]
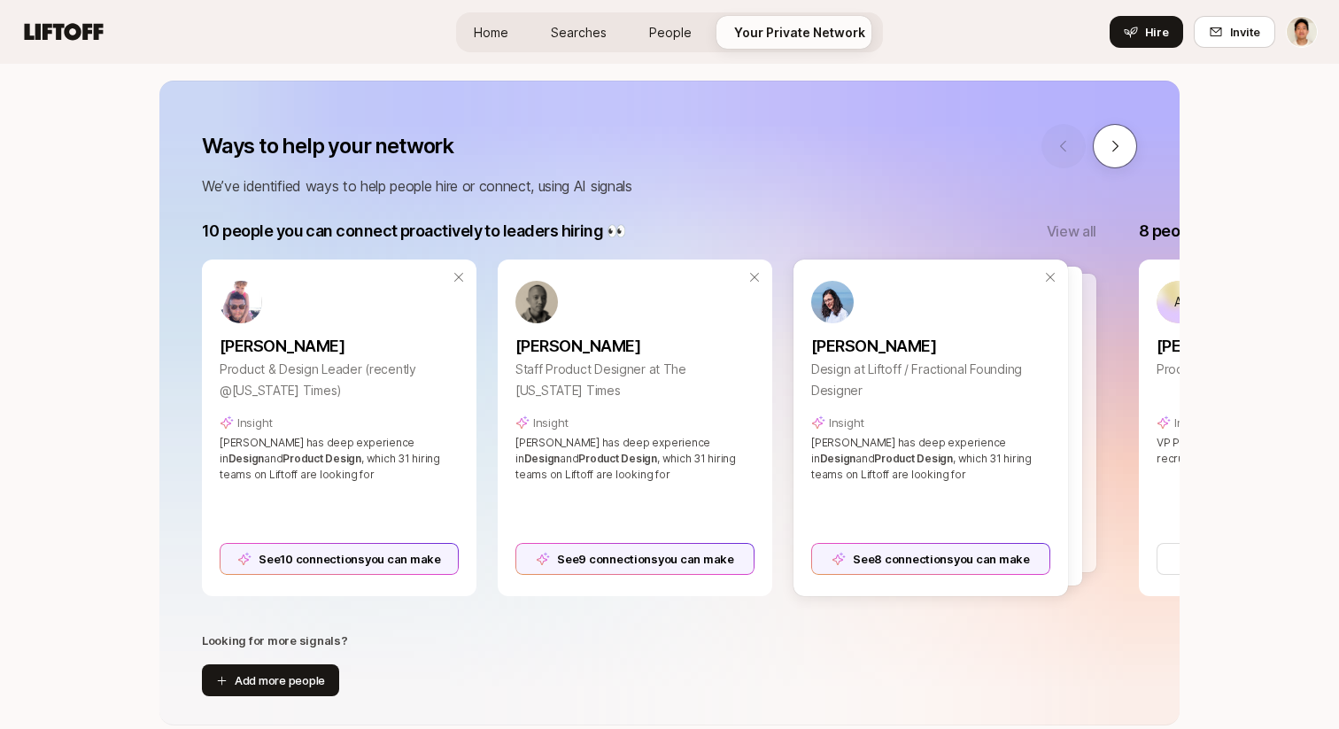
click at [1126, 146] on button at bounding box center [1115, 146] width 44 height 44
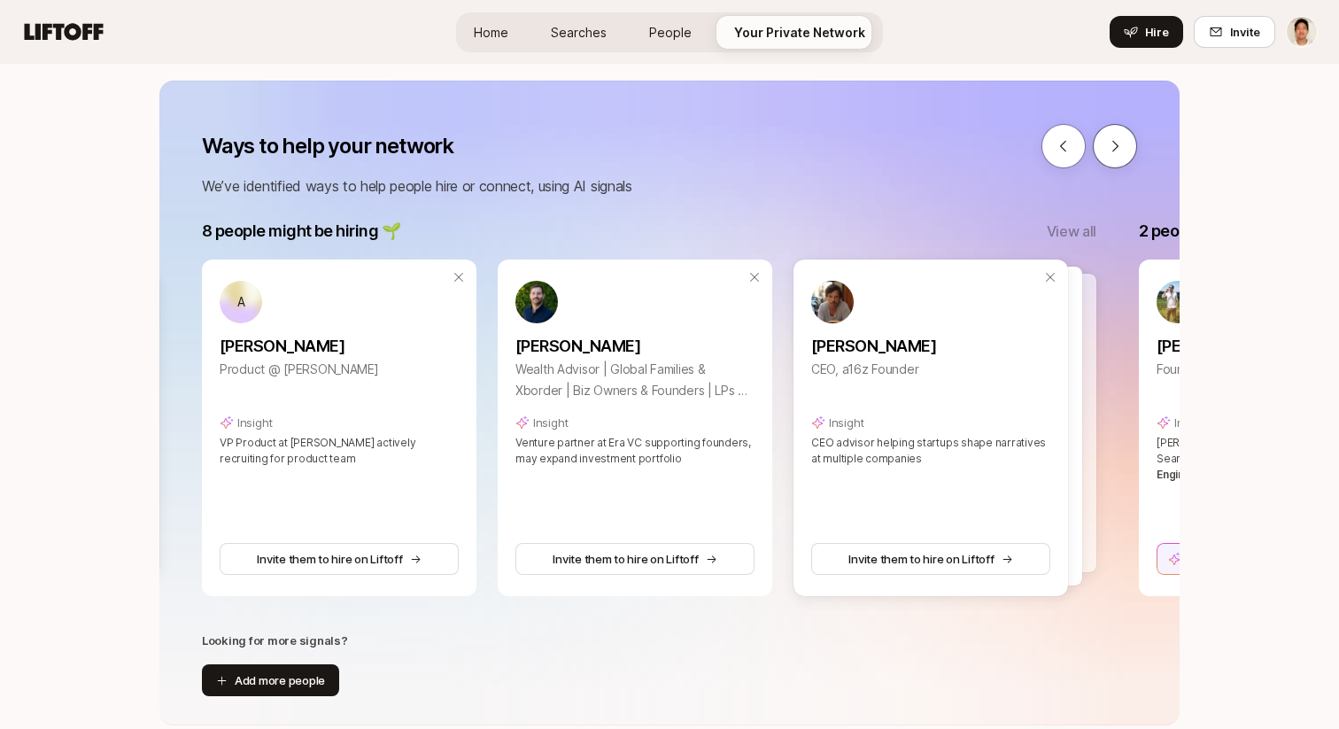
click at [1126, 146] on button at bounding box center [1115, 146] width 44 height 44
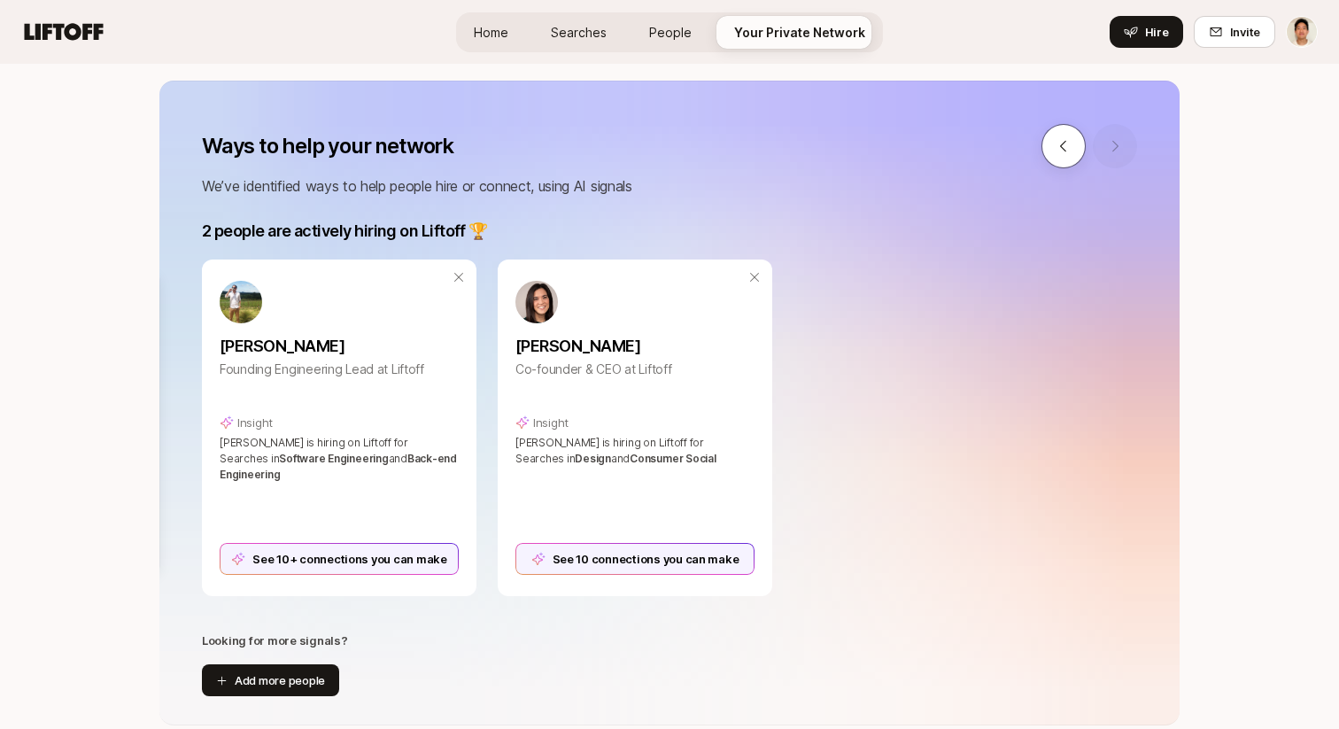
click at [1077, 148] on button at bounding box center [1063, 146] width 44 height 44
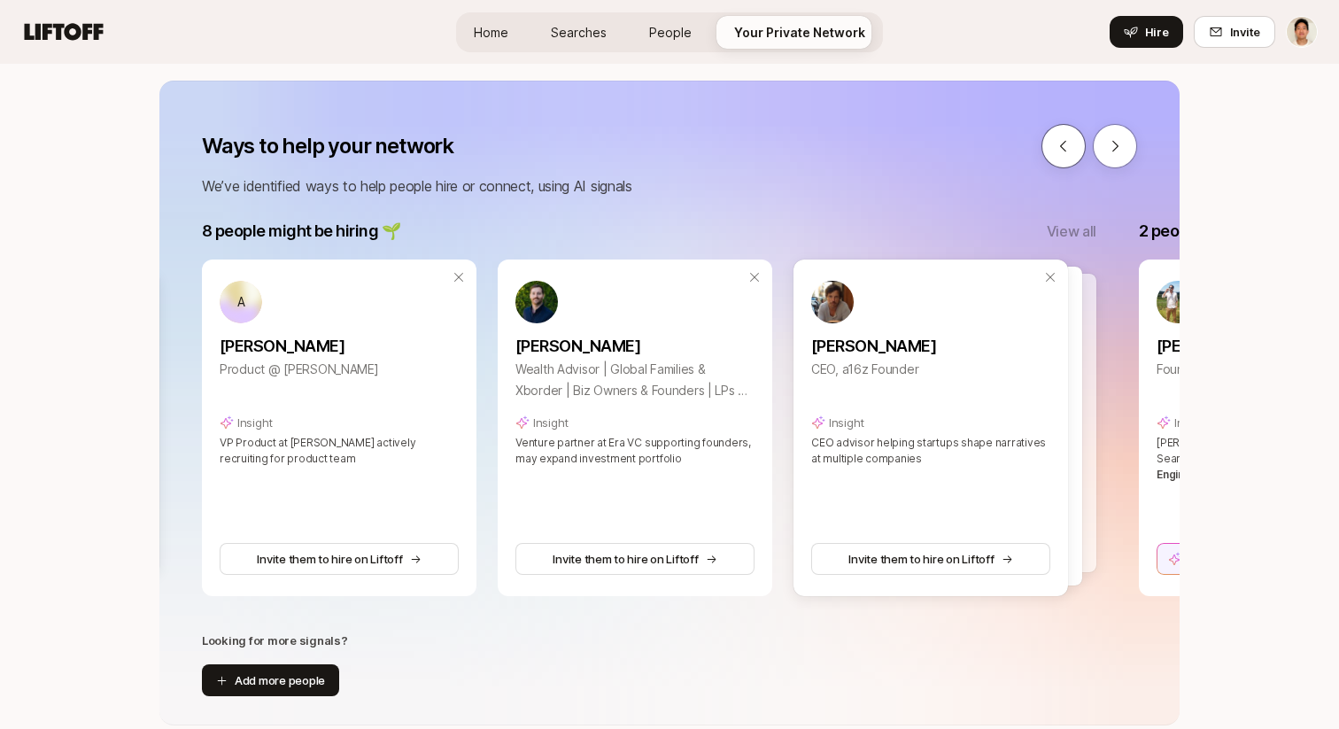
click at [1077, 148] on button at bounding box center [1063, 146] width 44 height 44
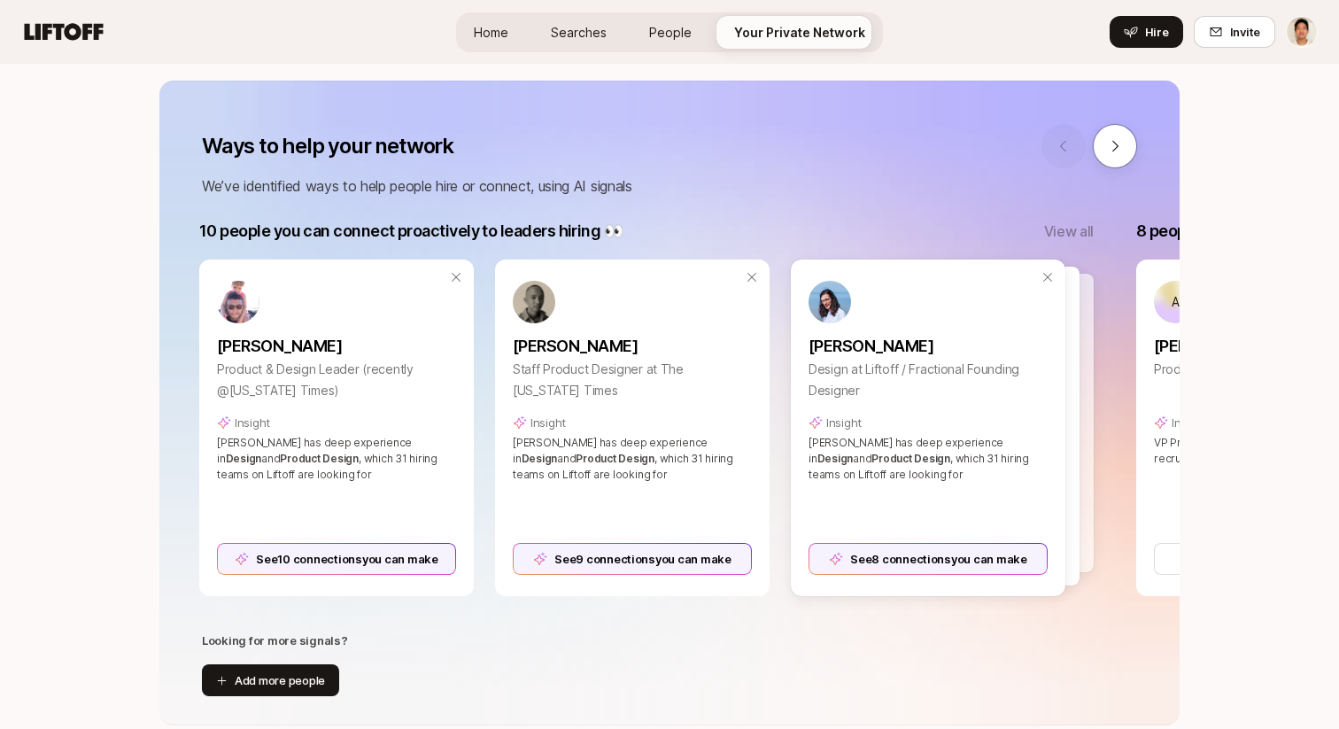
scroll to position [0, 0]
click at [1078, 240] on p "View all" at bounding box center [1072, 231] width 50 height 23
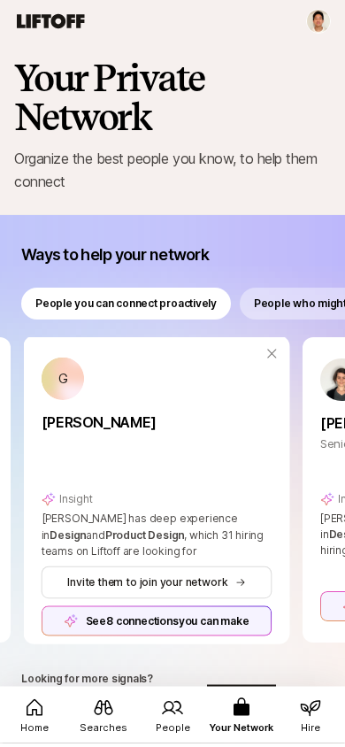
scroll to position [0, 855]
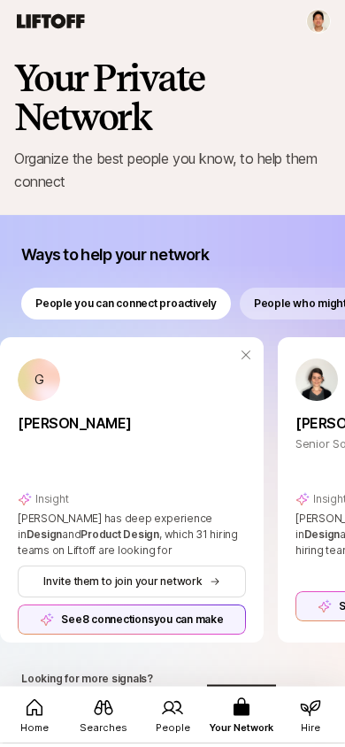
click at [286, 305] on p "People who might be hiring" at bounding box center [324, 308] width 141 height 16
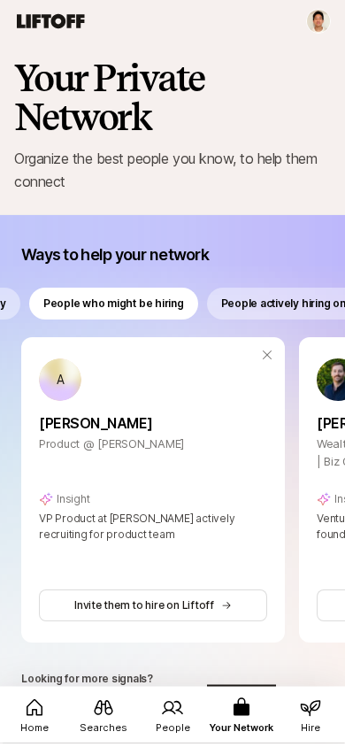
scroll to position [0, 212]
click at [286, 305] on p "People actively hiring on Liftoff" at bounding box center [298, 308] width 156 height 16
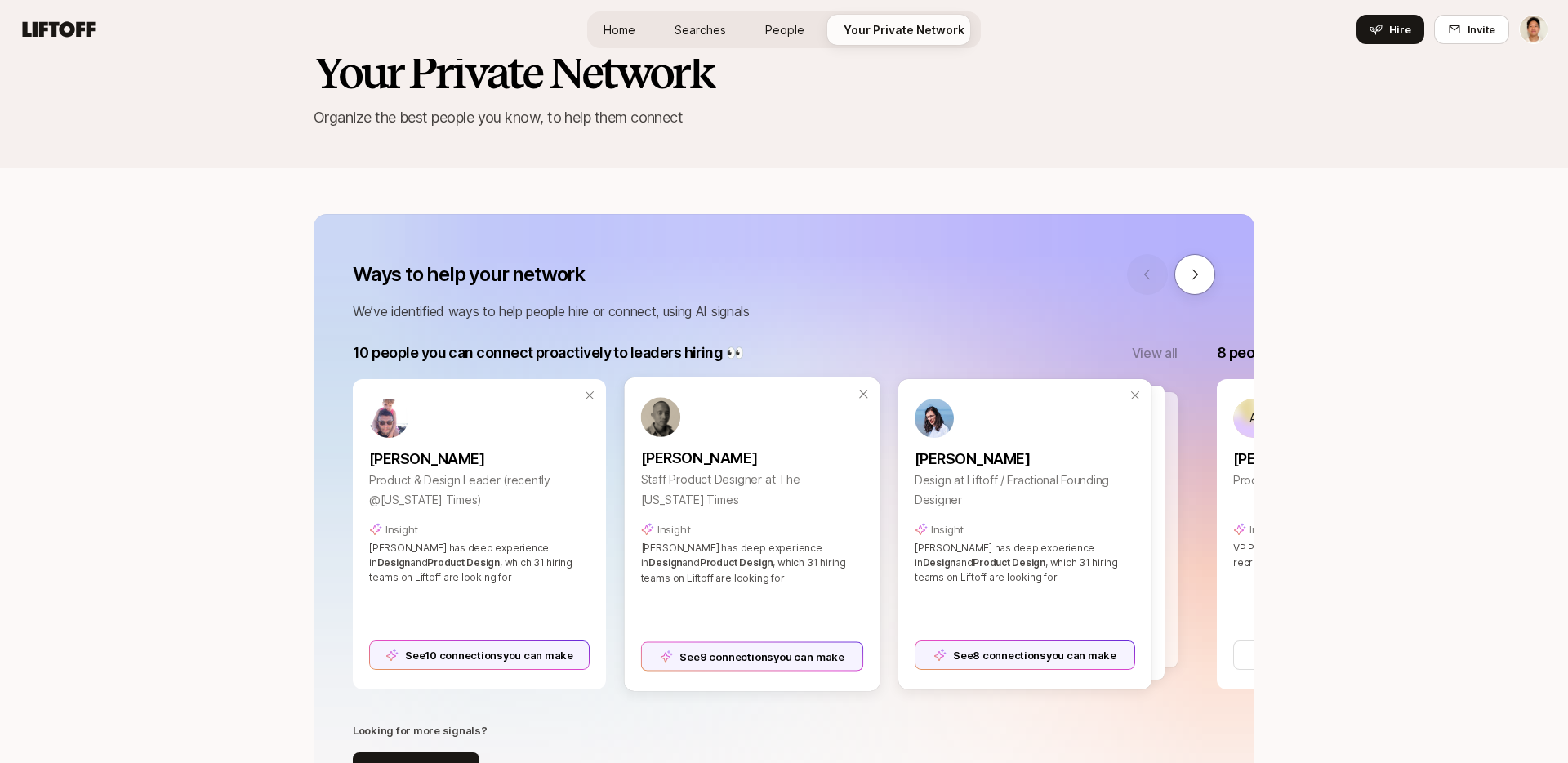
scroll to position [53, 0]
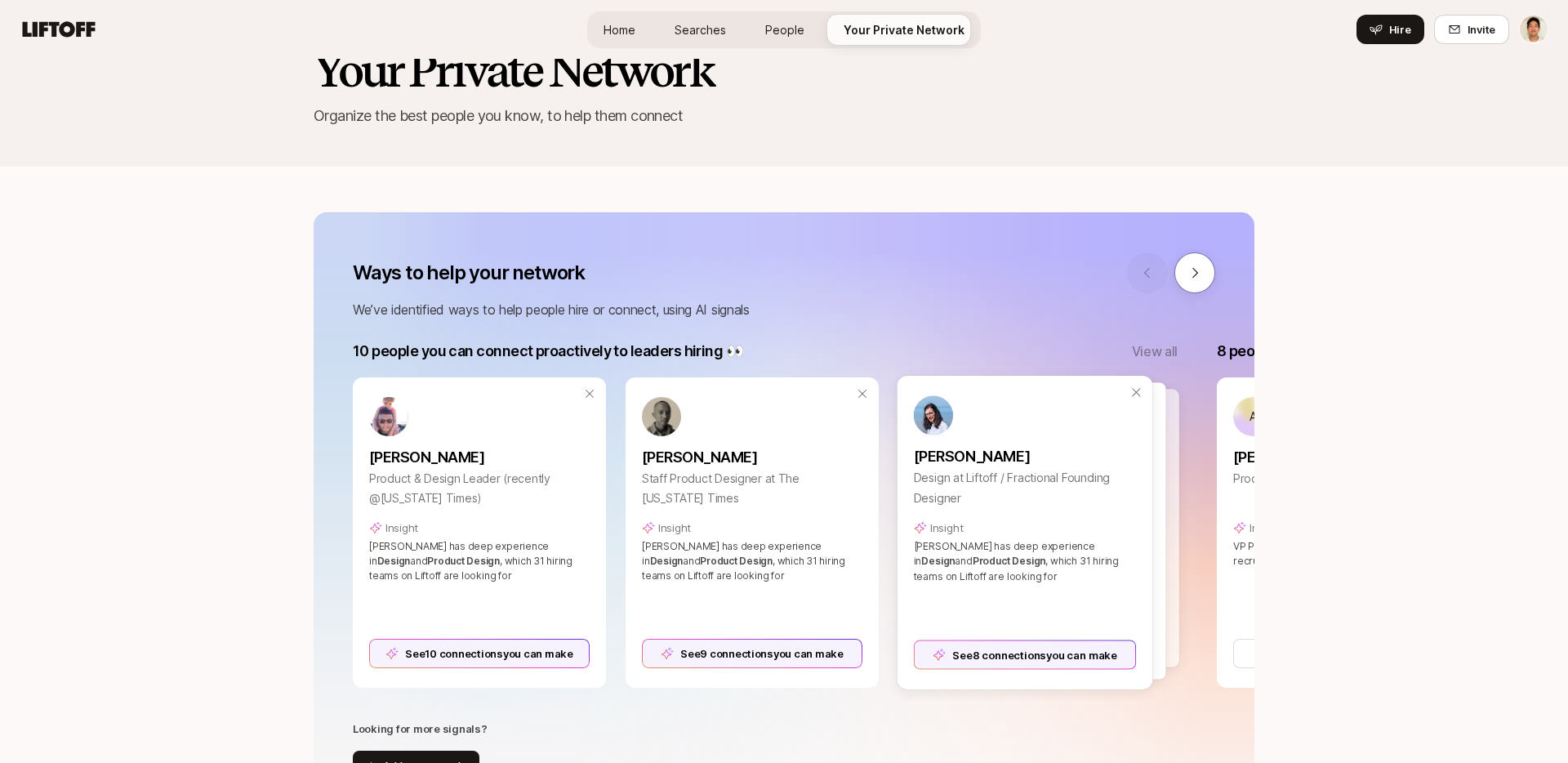
click at [1163, 432] on div at bounding box center [1038, 531] width 255 height 297
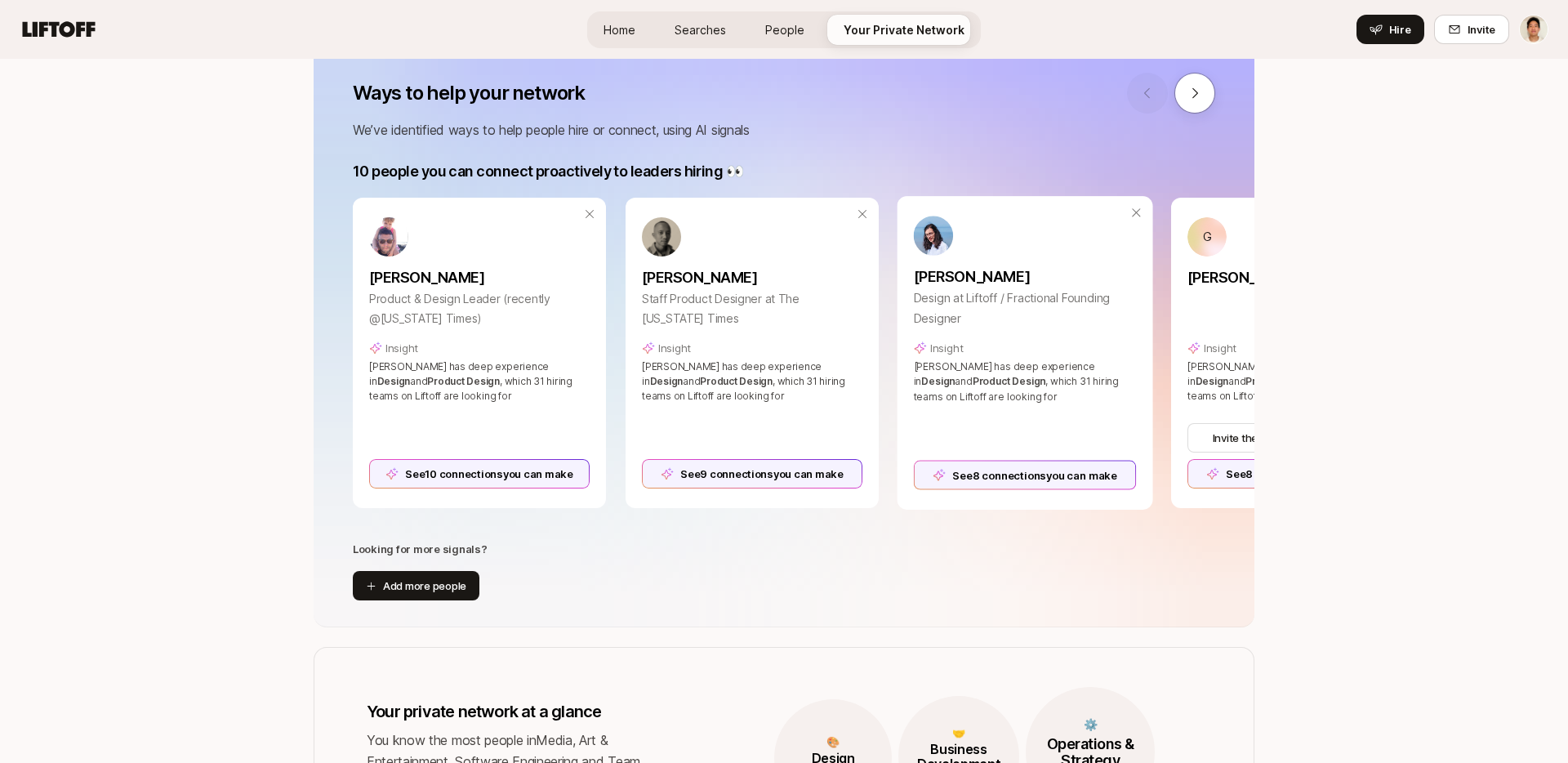
scroll to position [0, 0]
